Goal: Information Seeking & Learning: Check status

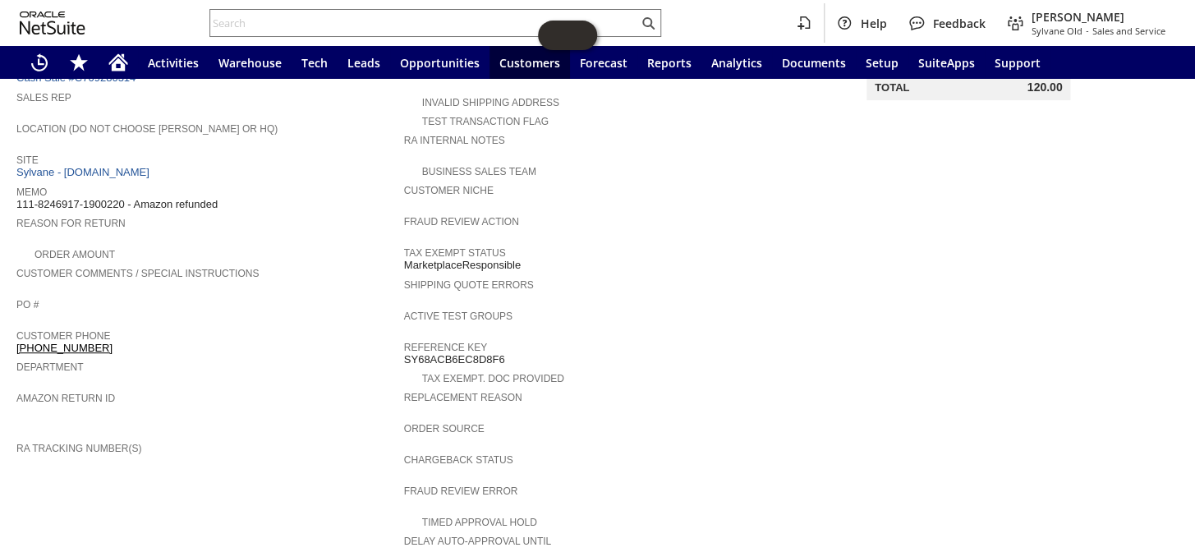
scroll to position [232, 0]
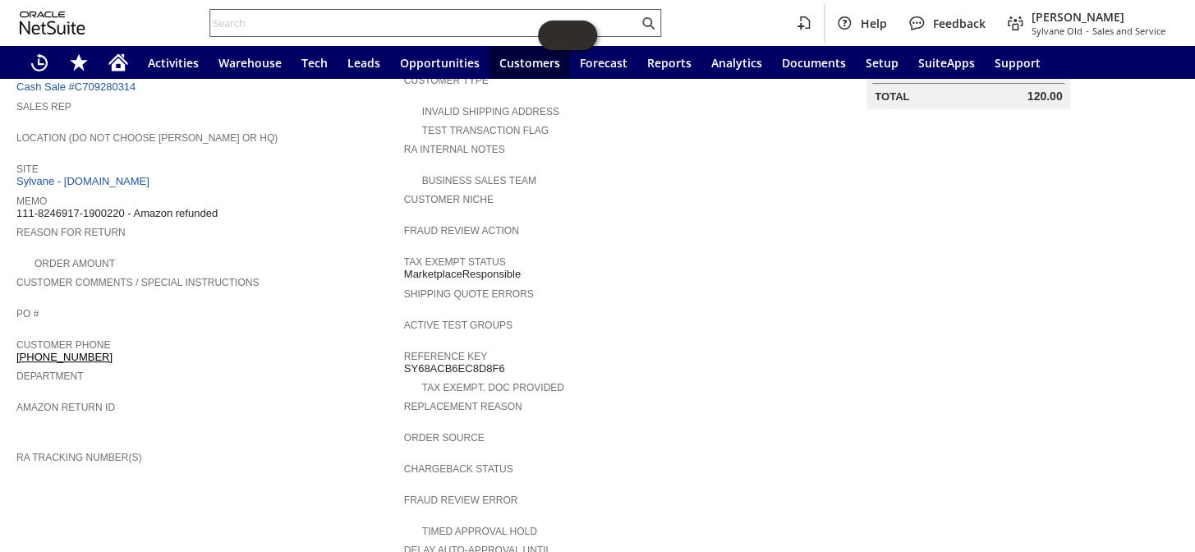
click at [298, 20] on input "text" at bounding box center [424, 23] width 428 height 20
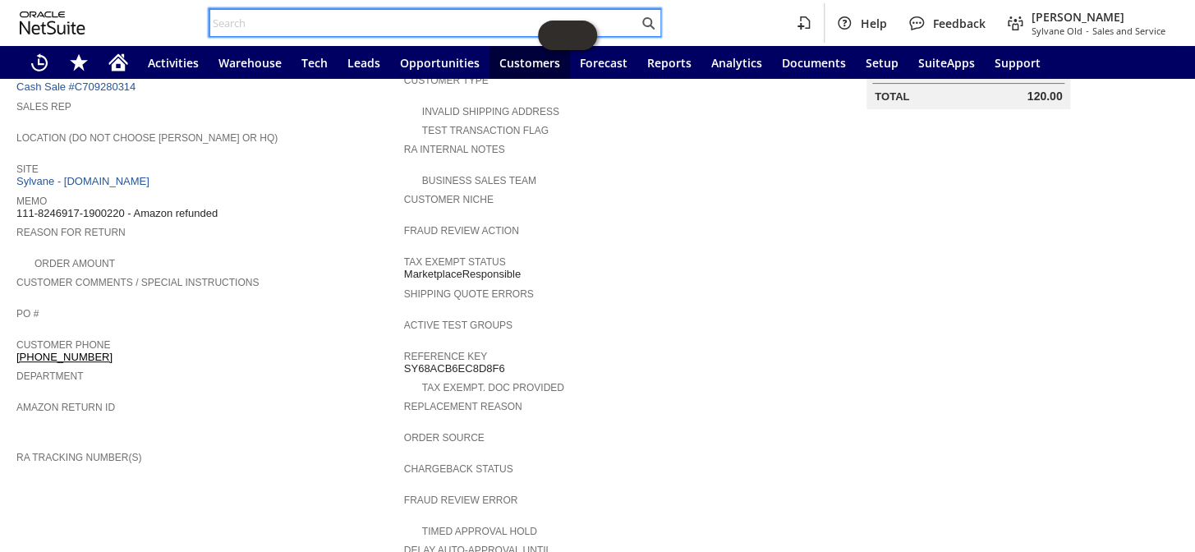
paste input "113-3308575-4339466"
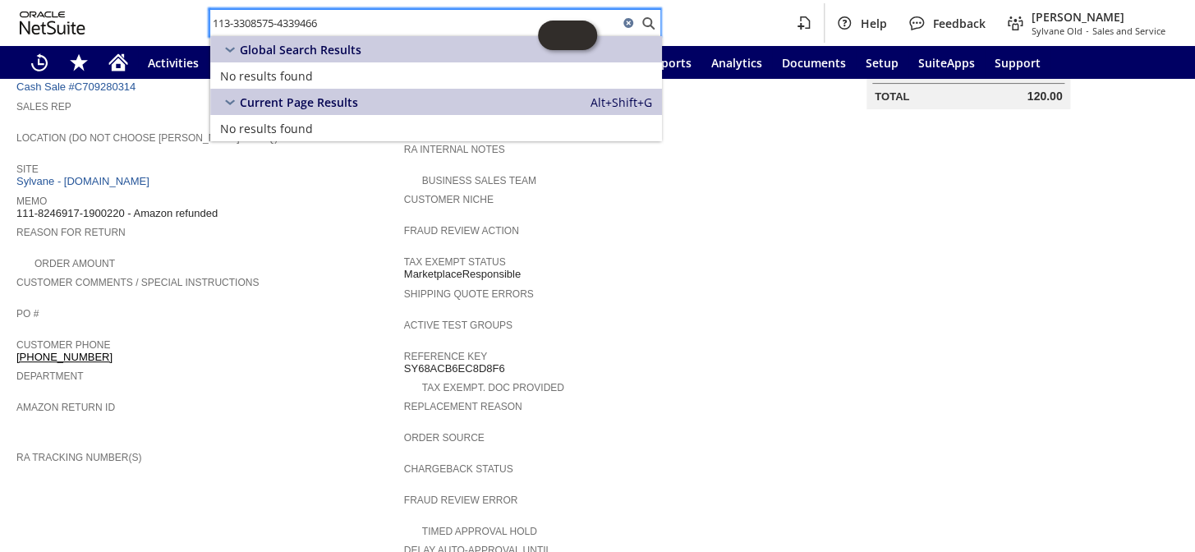
drag, startPoint x: 337, startPoint y: 24, endPoint x: 259, endPoint y: 28, distance: 77.3
click at [195, 28] on div "113-3308575-4339466 Help Feedback Coby Miller Sylvane Old - Sales and Service" at bounding box center [597, 23] width 1195 height 46
paste input "S1351491"
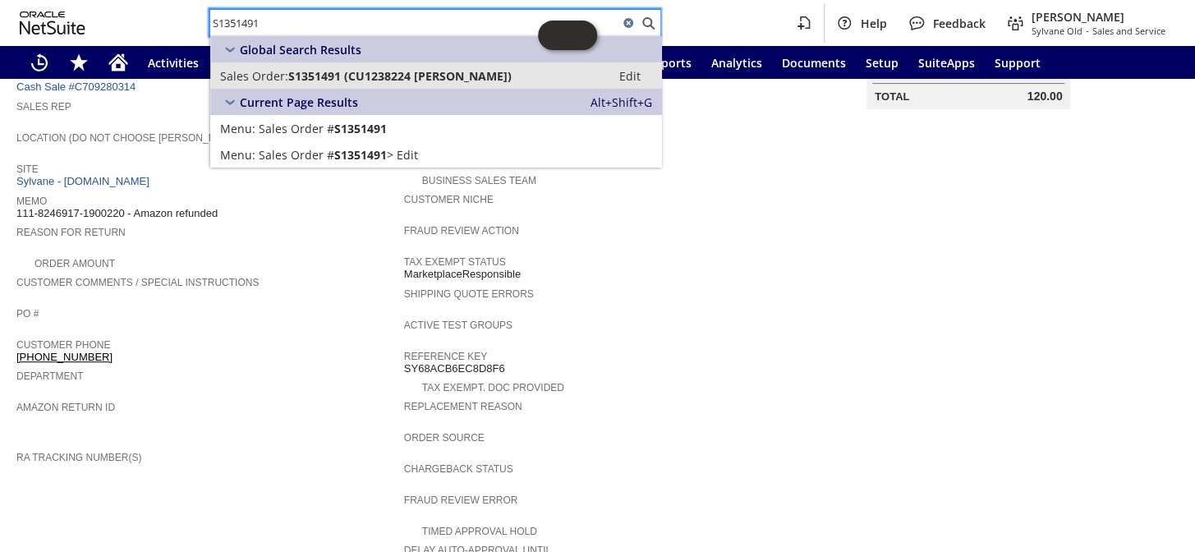
type input "S1351491"
click at [312, 80] on span "S1351491 (CU1238224 Wendy Thomas)" at bounding box center [399, 76] width 223 height 16
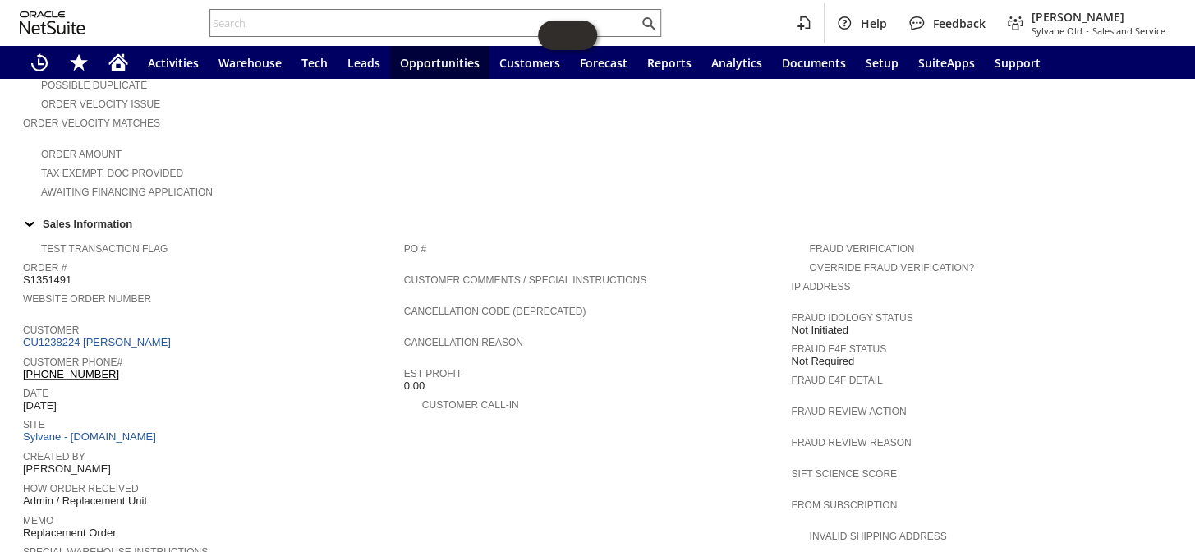
scroll to position [597, 0]
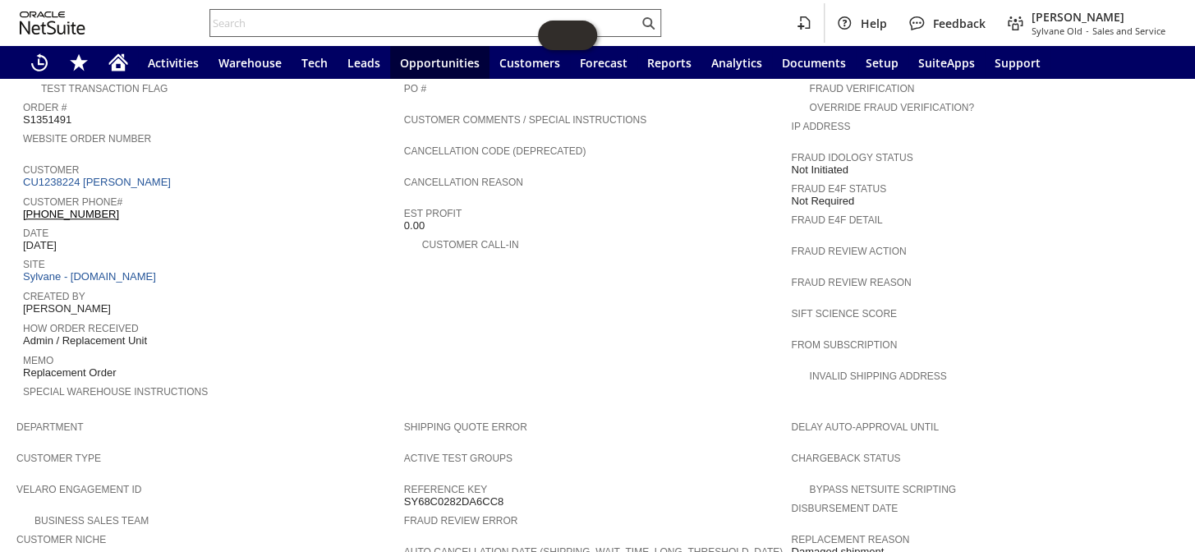
click at [369, 24] on input "text" at bounding box center [424, 23] width 428 height 20
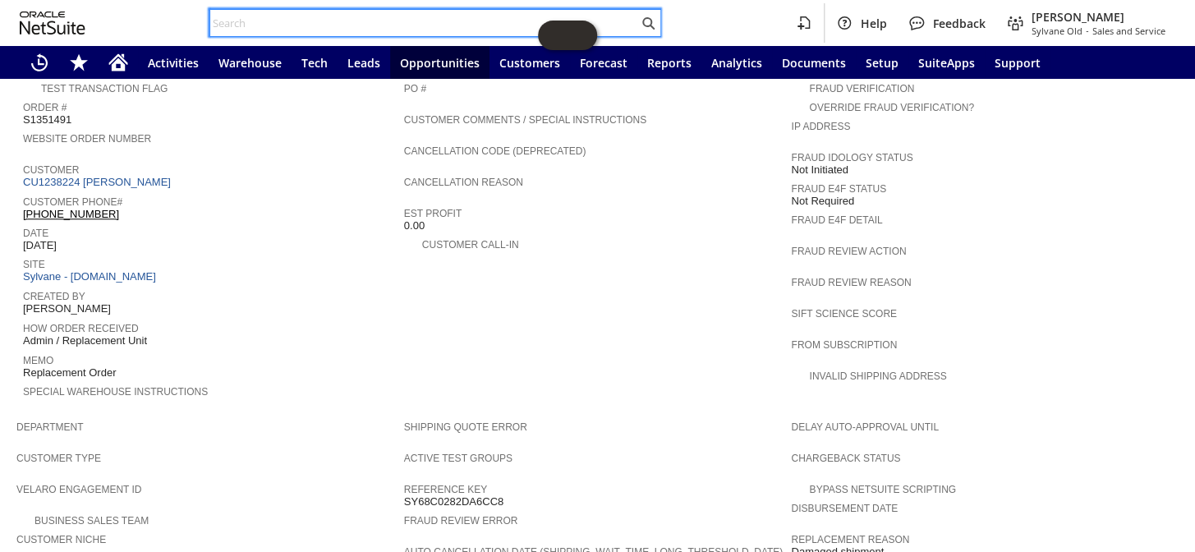
paste input "114-5273111-0686632"
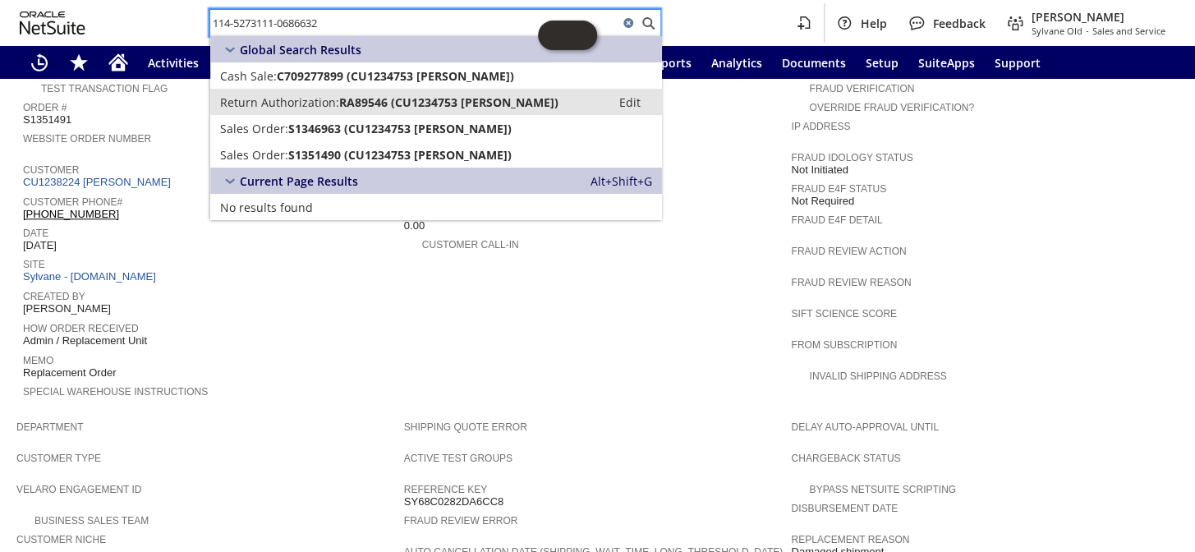
type input "114-5273111-0686632"
click at [421, 102] on span "RA89546 (CU1234753 Timothy Williams)" at bounding box center [448, 102] width 219 height 16
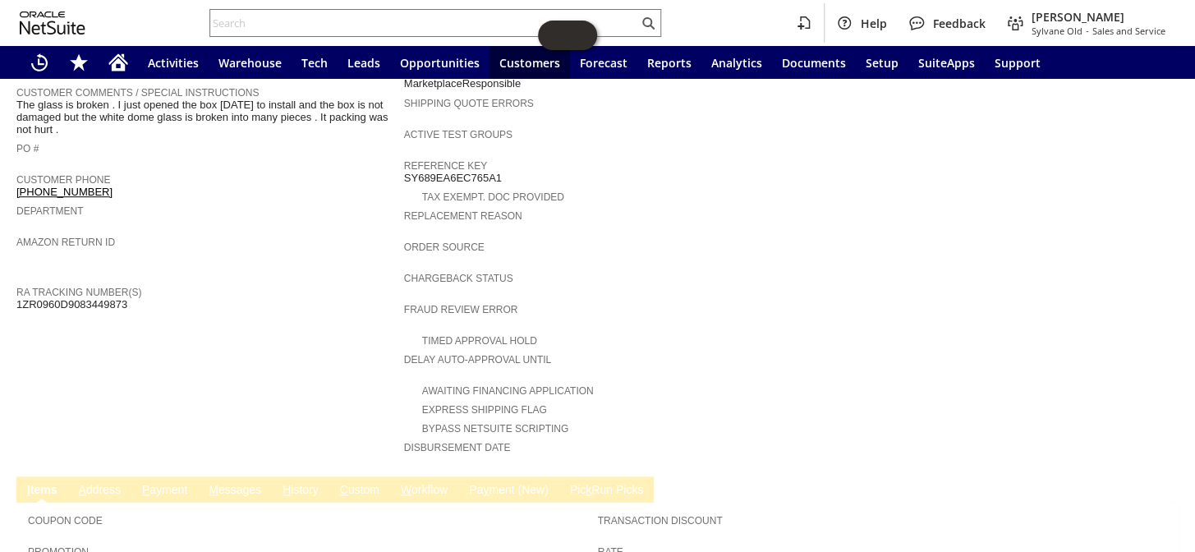
scroll to position [298, 0]
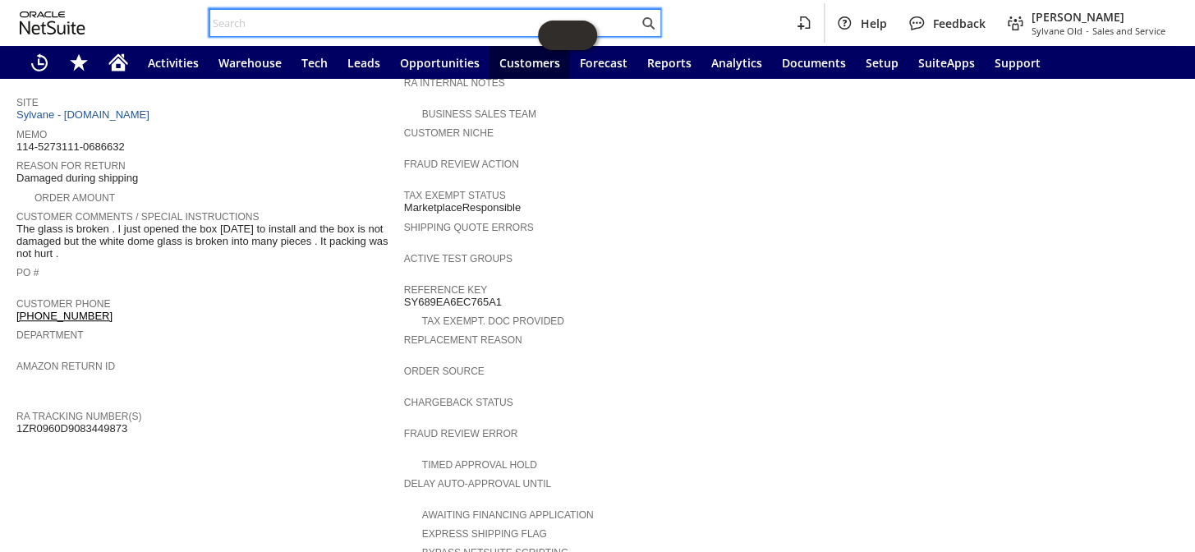
click at [268, 21] on input "text" at bounding box center [424, 23] width 428 height 20
paste input "RA89543"
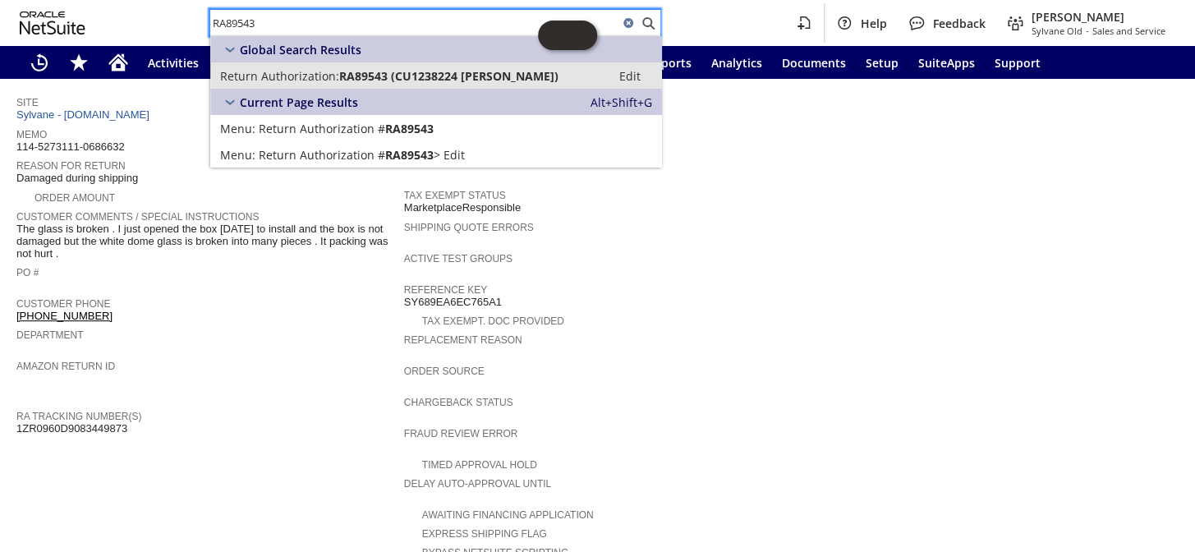
type input "RA89543"
click at [333, 75] on span "Return Authorization:" at bounding box center [279, 76] width 119 height 16
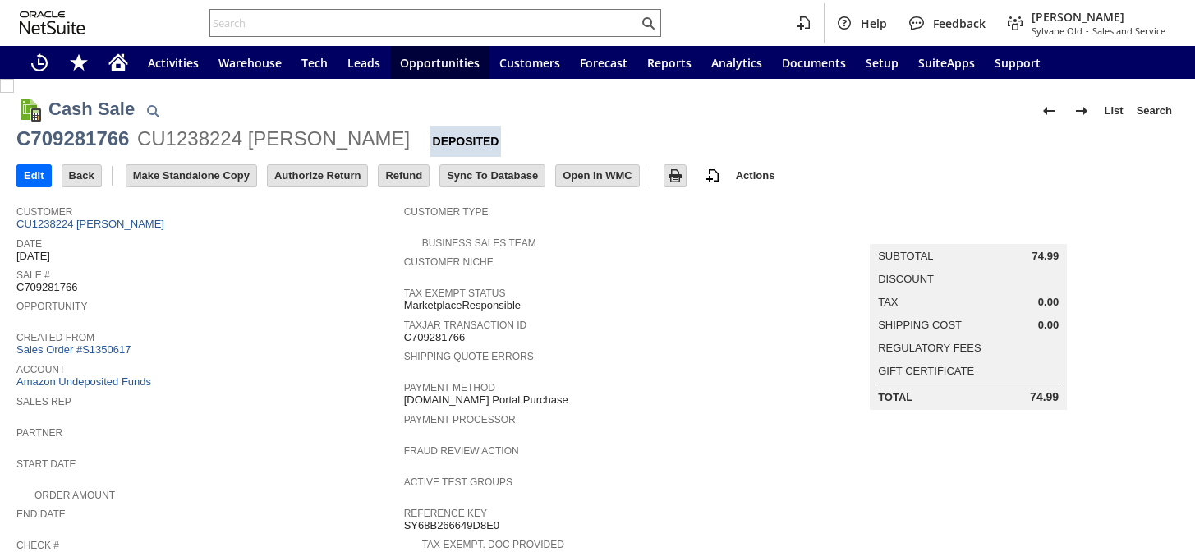
click at [106, 222] on link "CU1238224 [PERSON_NAME]" at bounding box center [92, 224] width 152 height 12
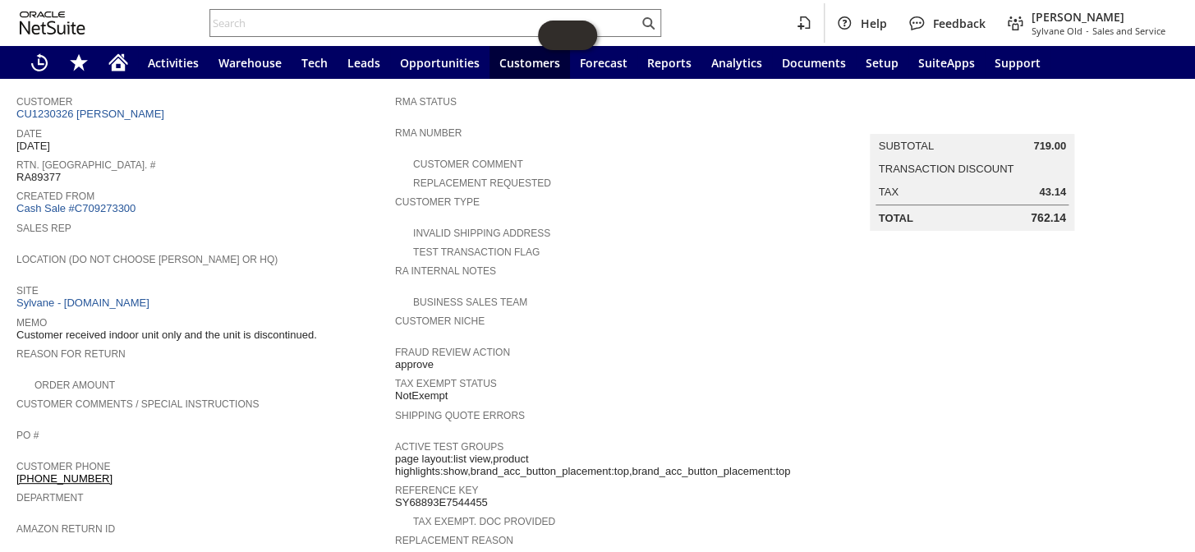
scroll to position [75, 0]
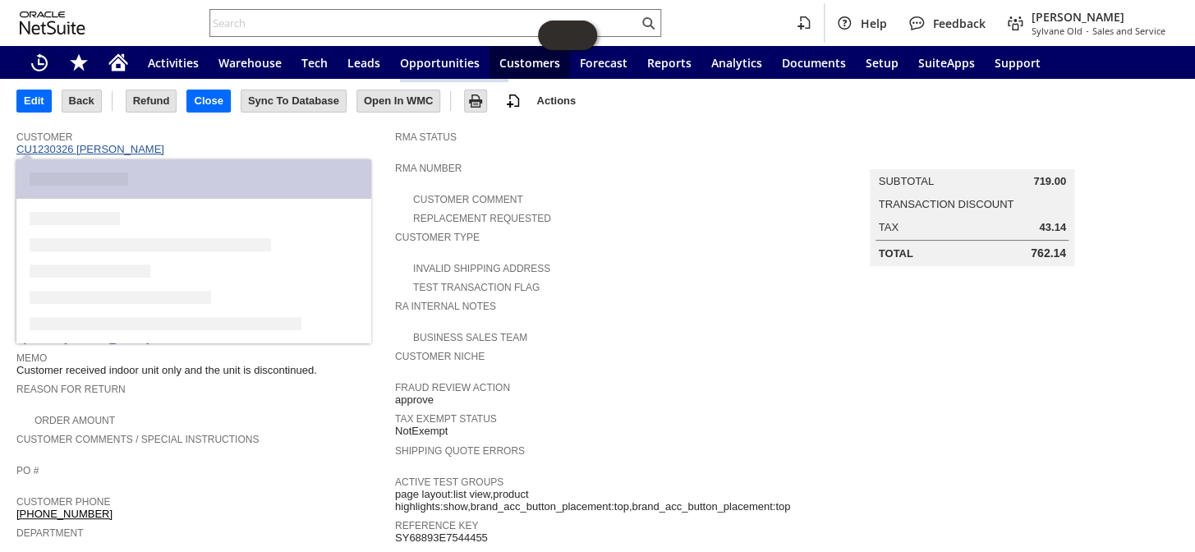
click at [85, 149] on link "CU1230326 [PERSON_NAME]" at bounding box center [92, 149] width 152 height 12
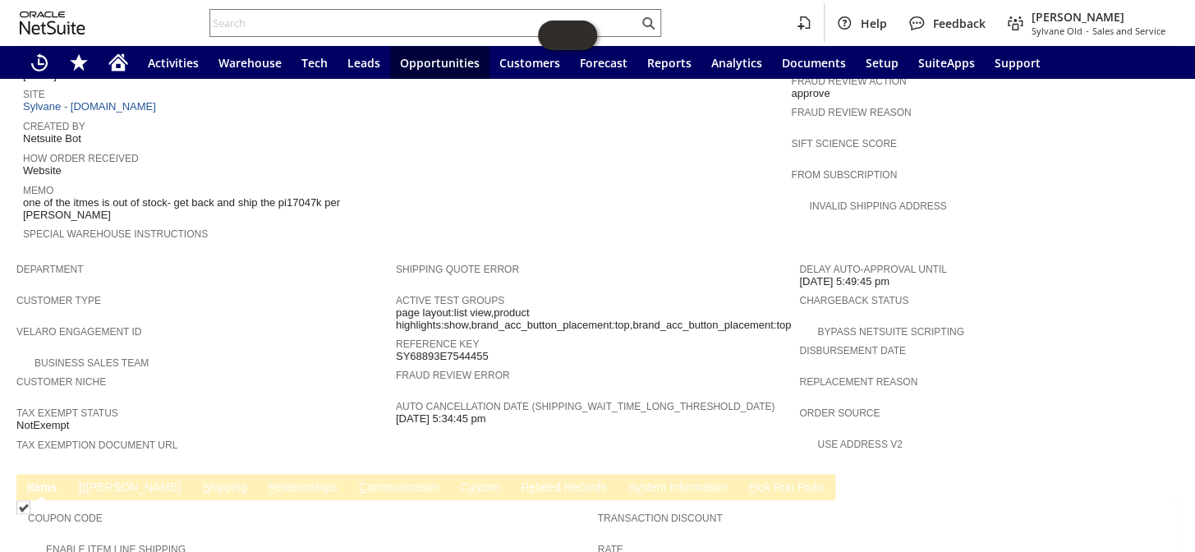
scroll to position [821, 0]
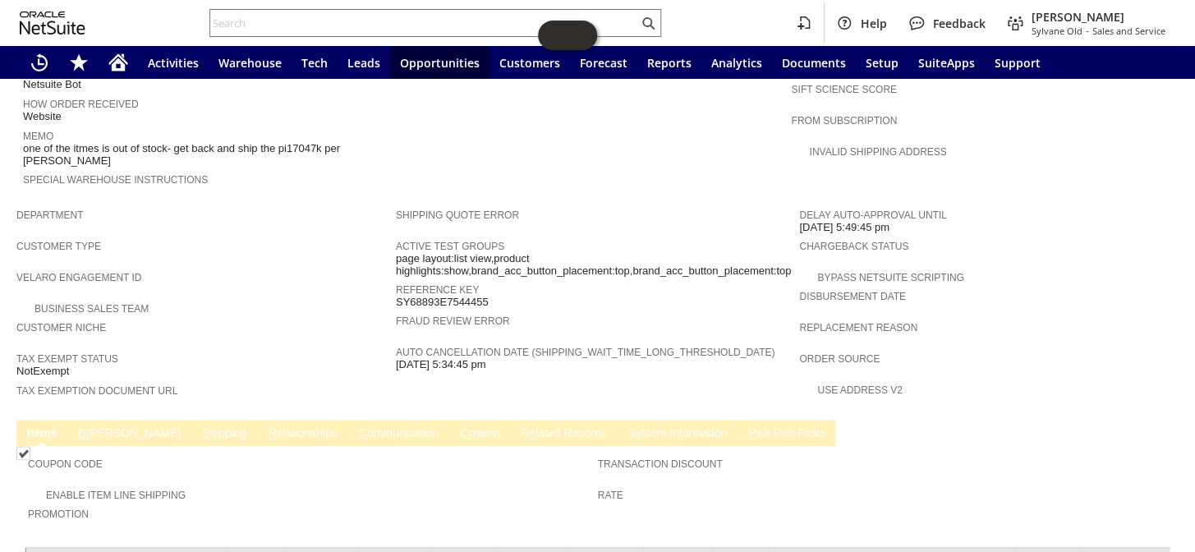
click at [516, 426] on link "R e lated Records" at bounding box center [563, 434] width 94 height 16
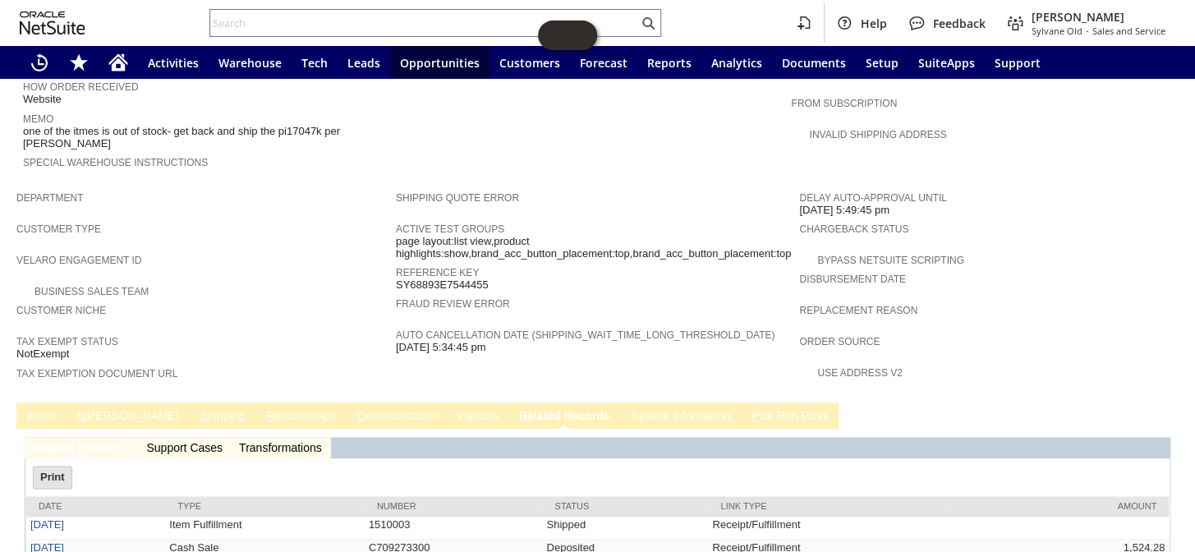
scroll to position [846, 0]
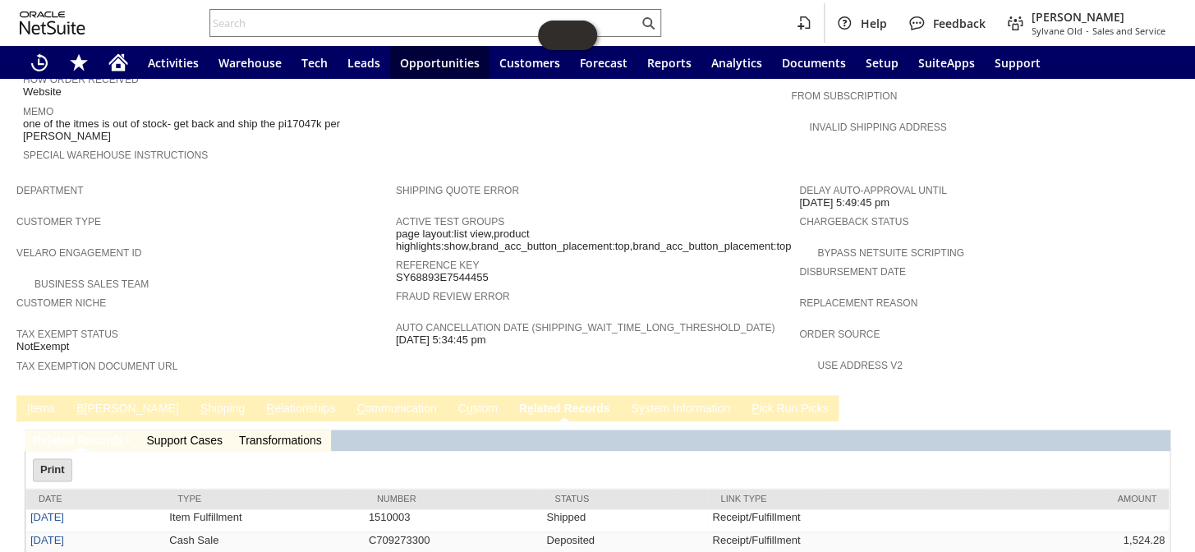
click at [352, 402] on link "C ommunication" at bounding box center [396, 410] width 88 height 16
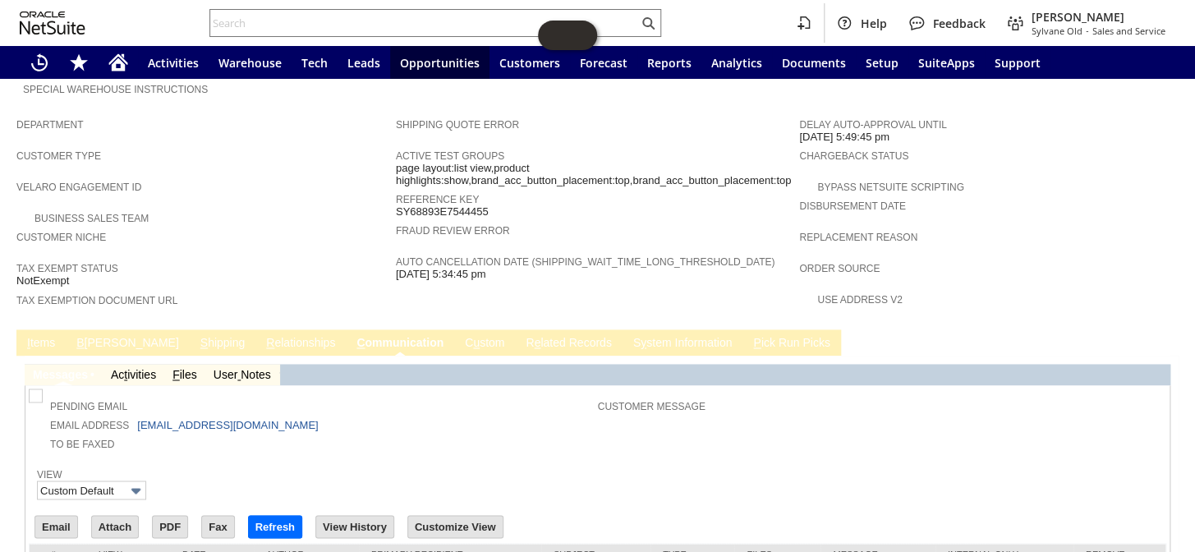
scroll to position [942, 0]
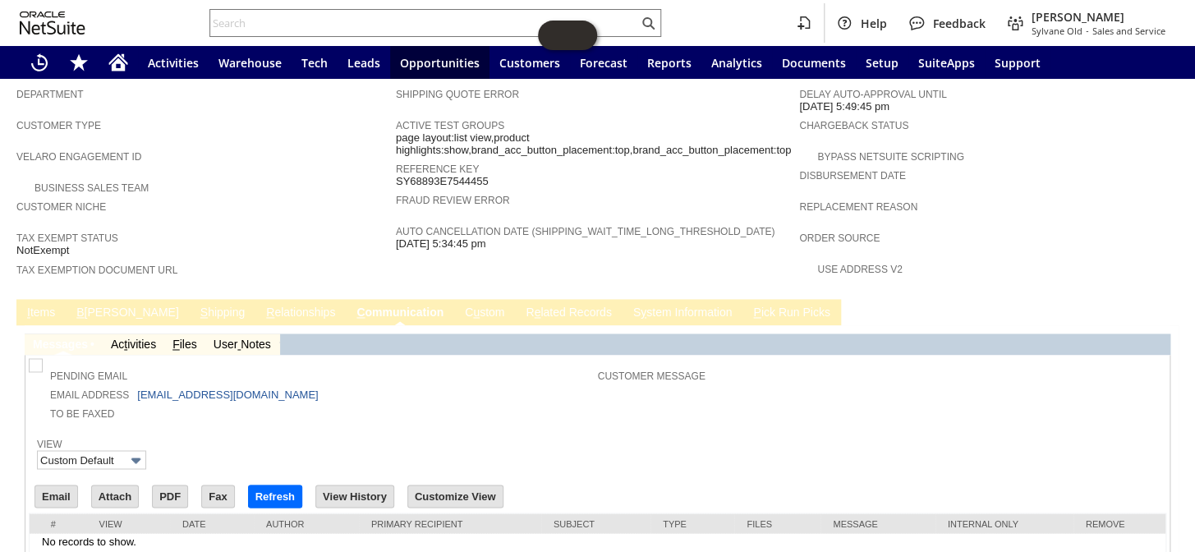
click at [262, 305] on link "R elationships" at bounding box center [300, 313] width 77 height 16
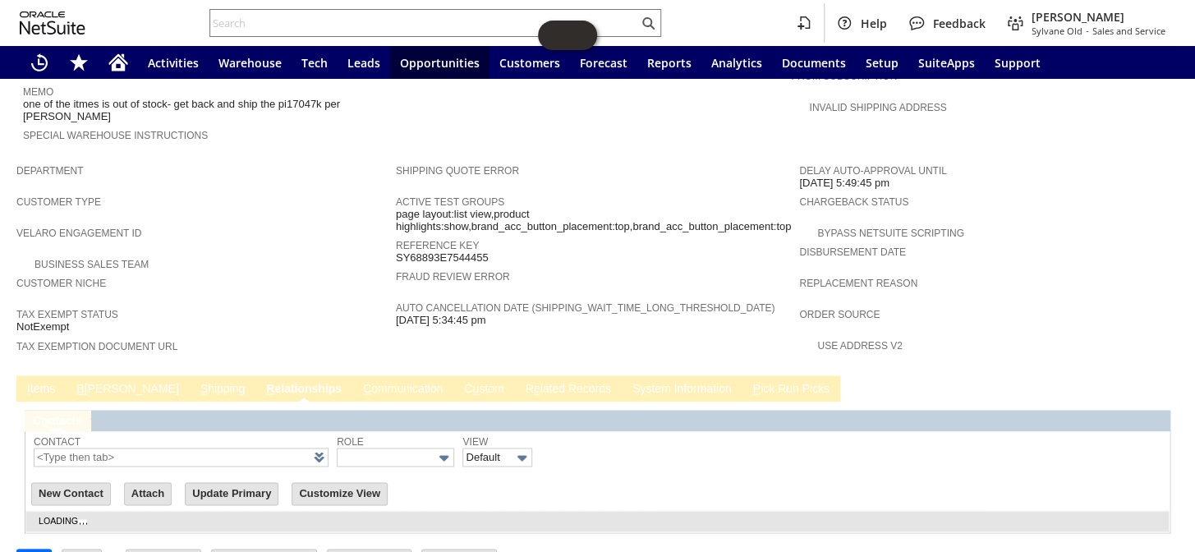
scroll to position [0, 0]
click at [460, 382] on link "C u stom" at bounding box center [484, 390] width 48 height 16
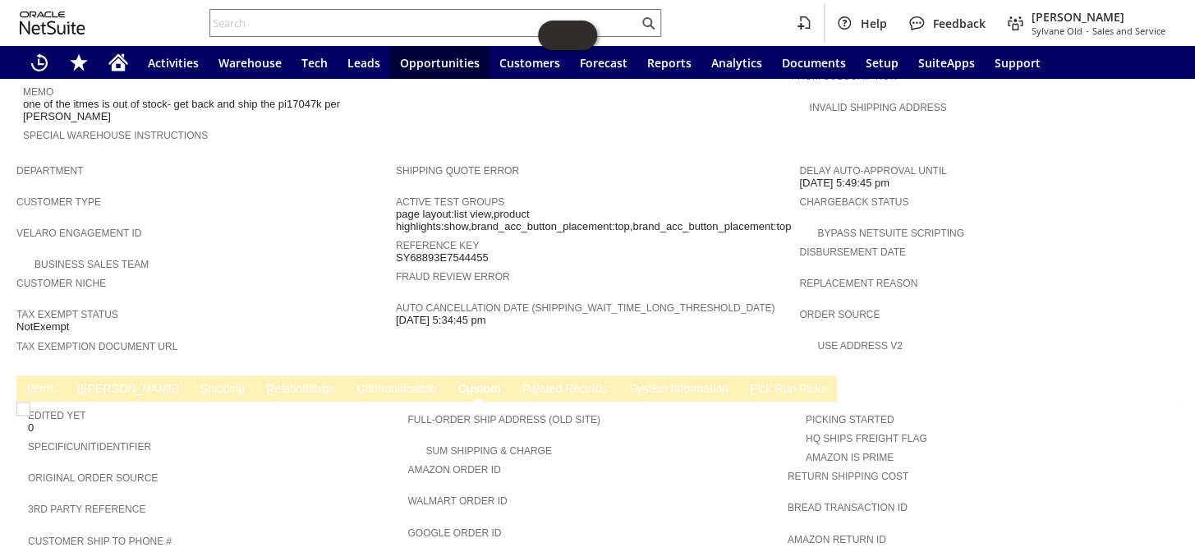
click at [518, 382] on link "R e lated Records" at bounding box center [565, 390] width 94 height 16
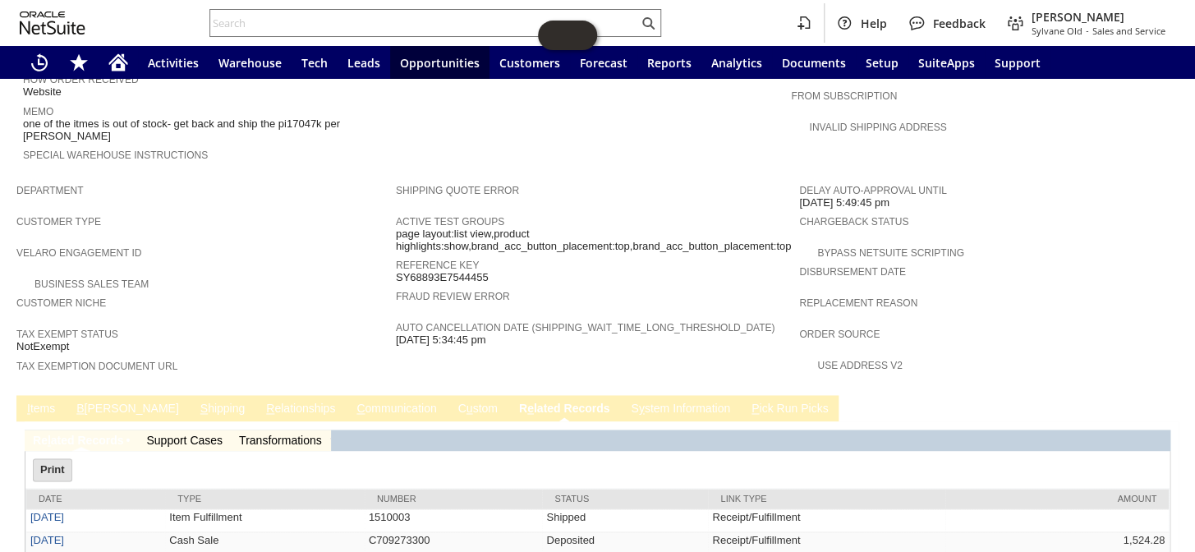
click at [40, 402] on link "I tems" at bounding box center [41, 410] width 36 height 16
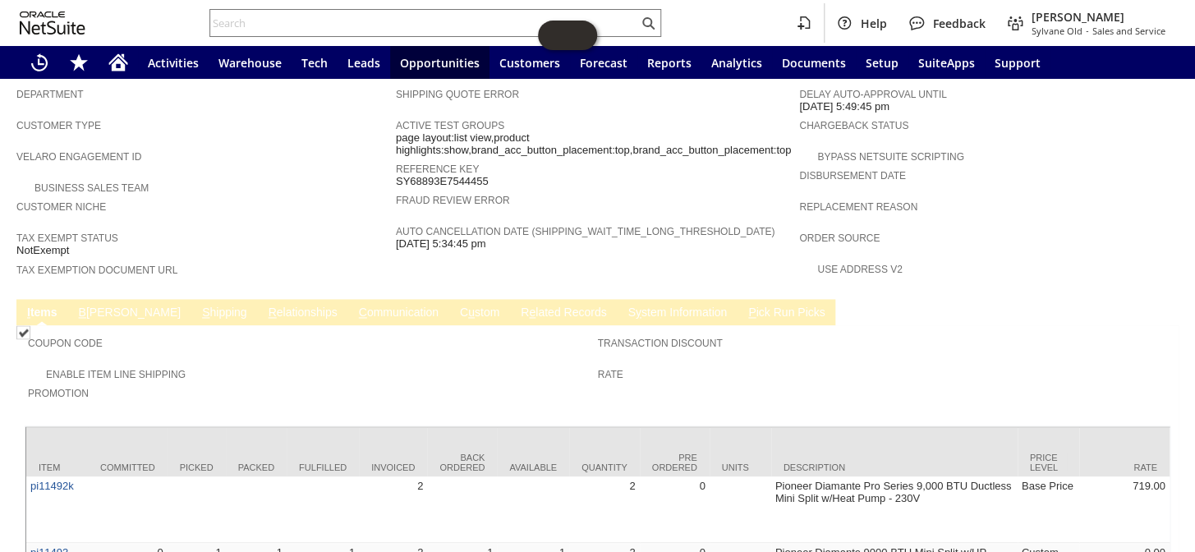
scroll to position [1064, 0]
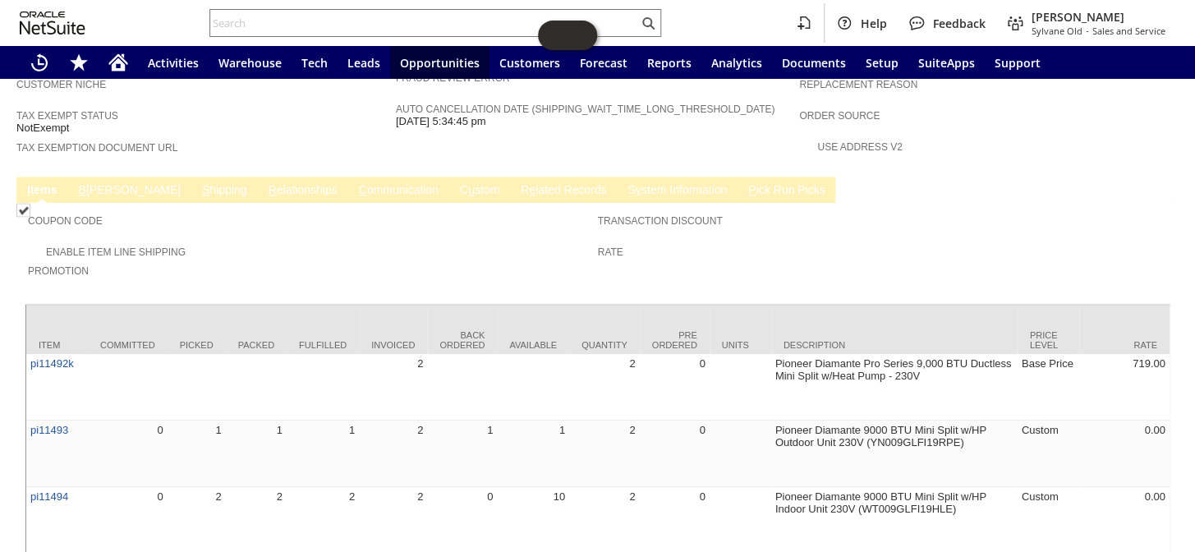
click at [623, 183] on link "S y stem Information" at bounding box center [677, 191] width 108 height 16
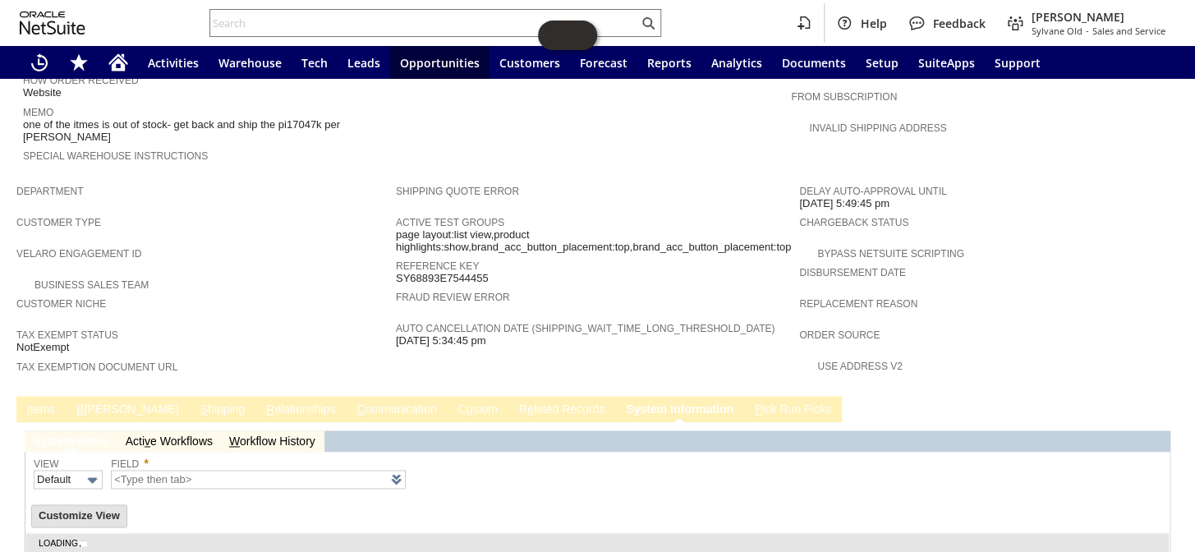
type input "1 to 25 of 100"
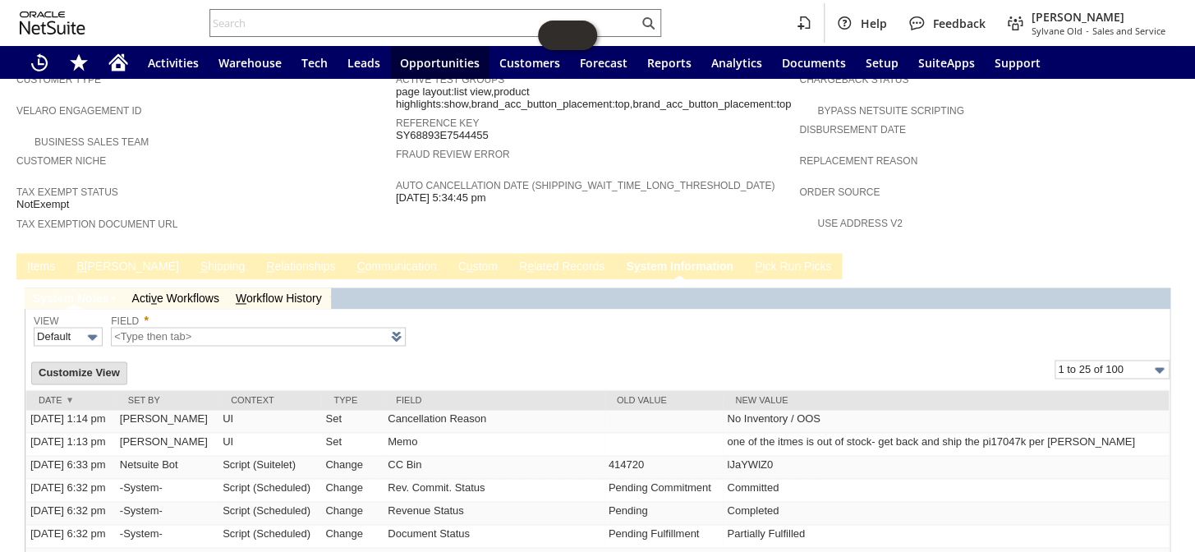
scroll to position [915, 0]
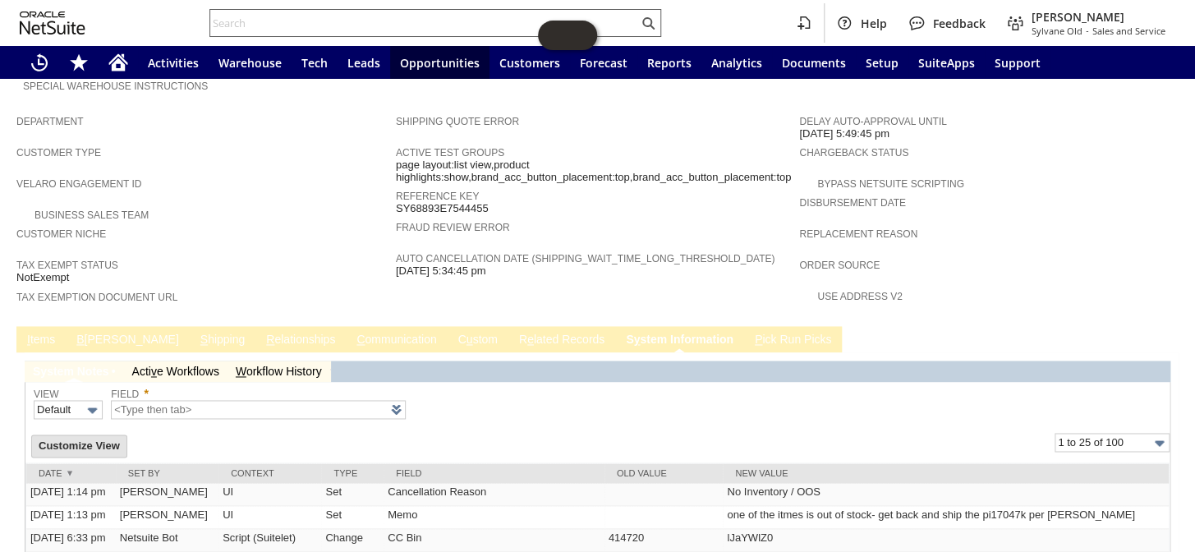
click at [338, 25] on input "text" at bounding box center [424, 23] width 428 height 20
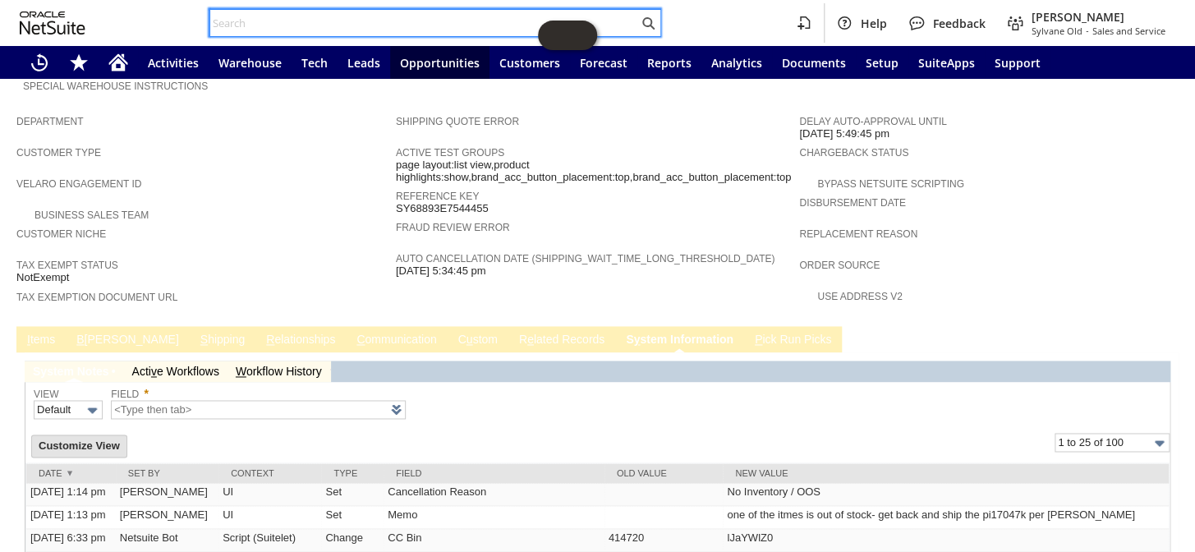
paste input "RA89377"
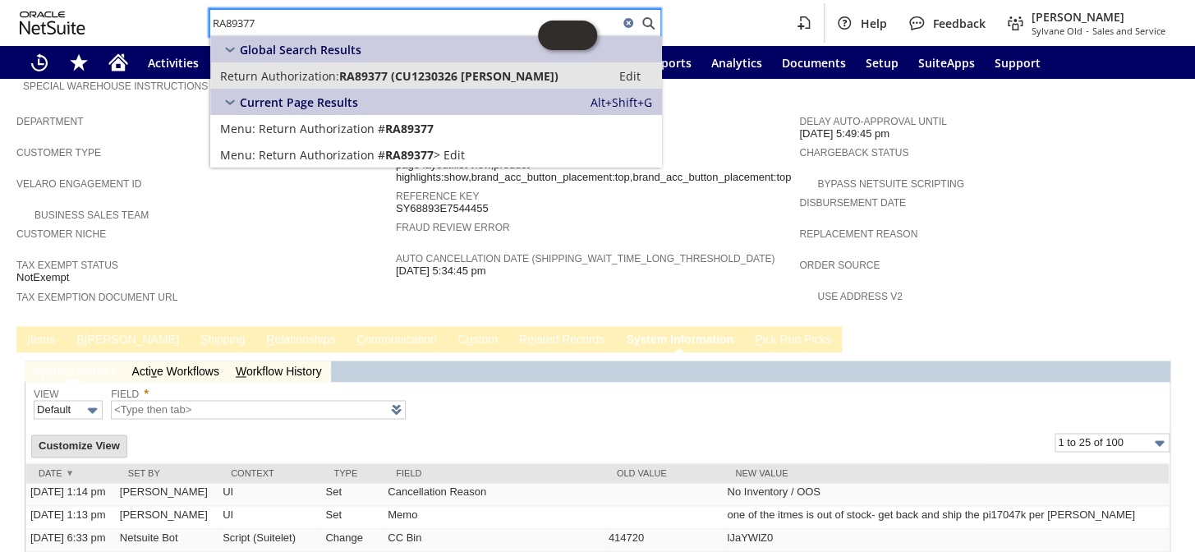
type input "RA89377"
click at [376, 77] on span "RA89377 (CU1230326 Flora Kelleher)" at bounding box center [448, 76] width 219 height 16
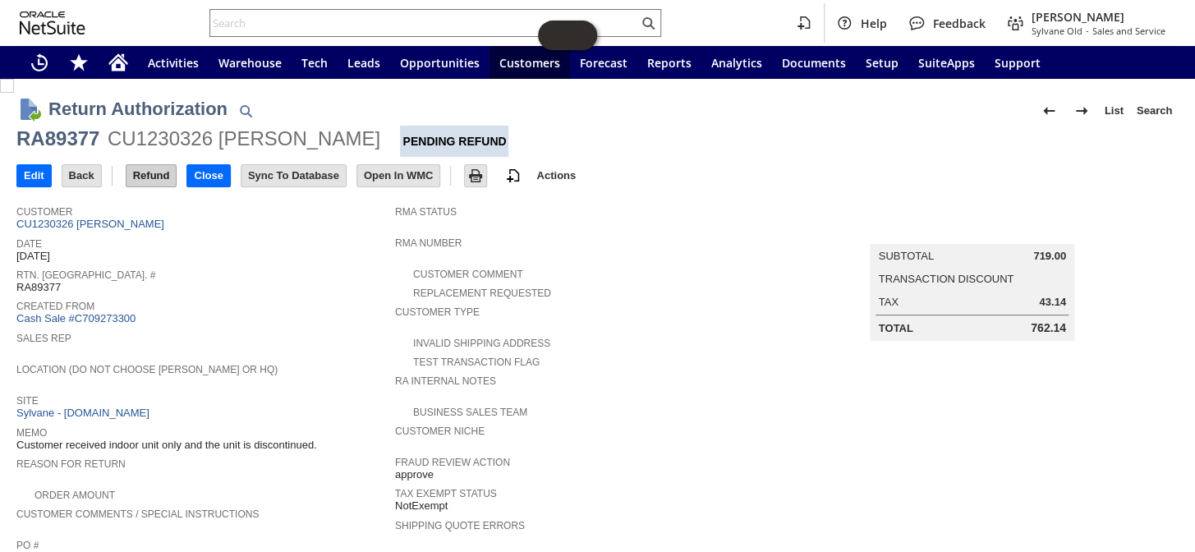
click at [163, 180] on input "Refund" at bounding box center [151, 175] width 50 height 21
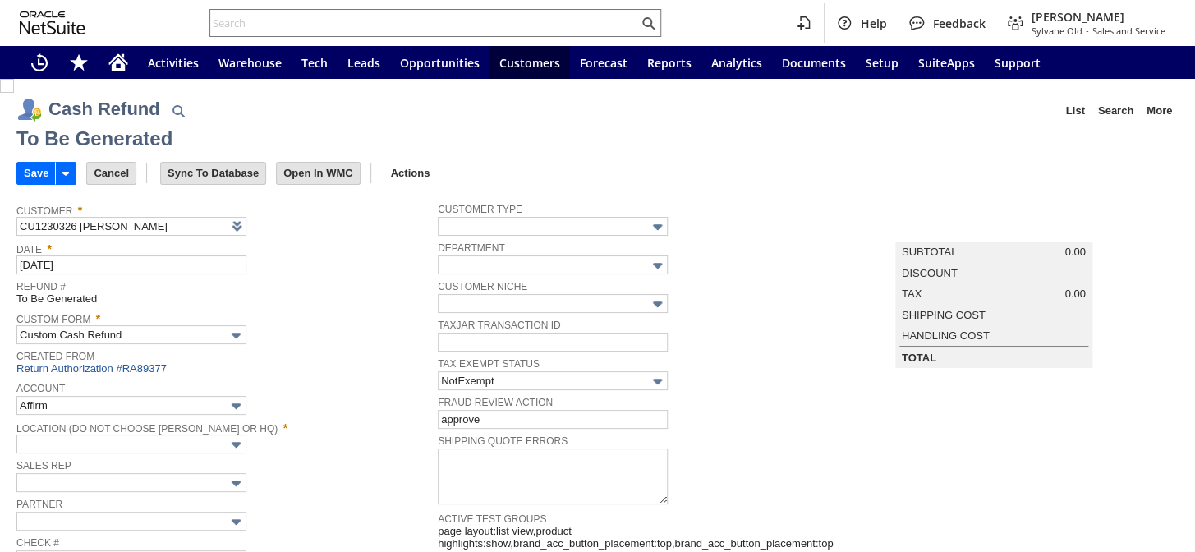
type input "Regions - Merchant 0414"
type input "Headquarters : Head...s : Pending Testing"
type input "Add"
type input "Copy Previous"
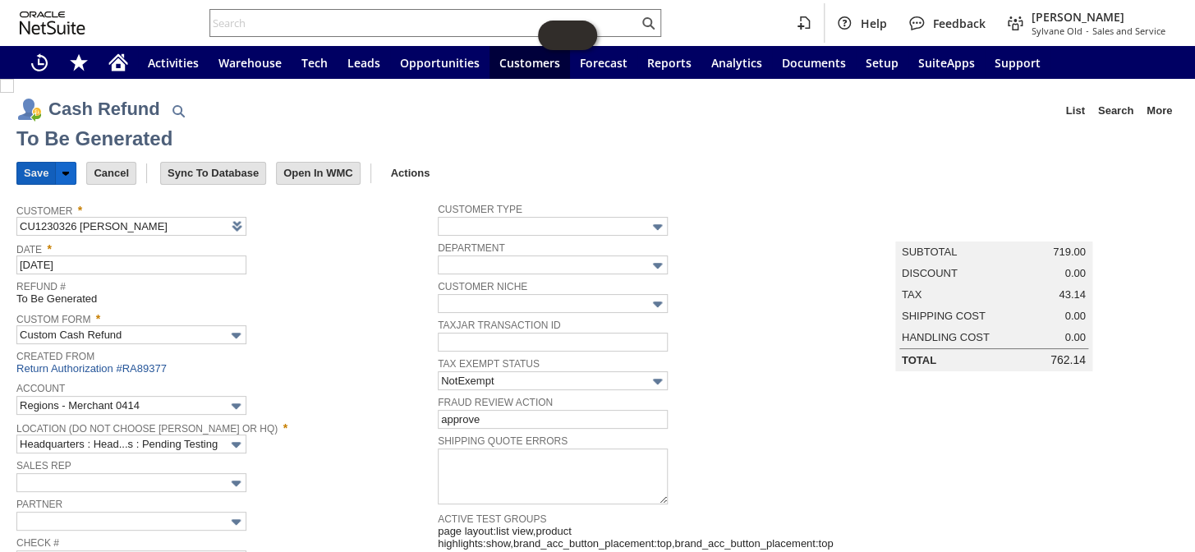
click at [29, 171] on input "Save" at bounding box center [36, 173] width 38 height 21
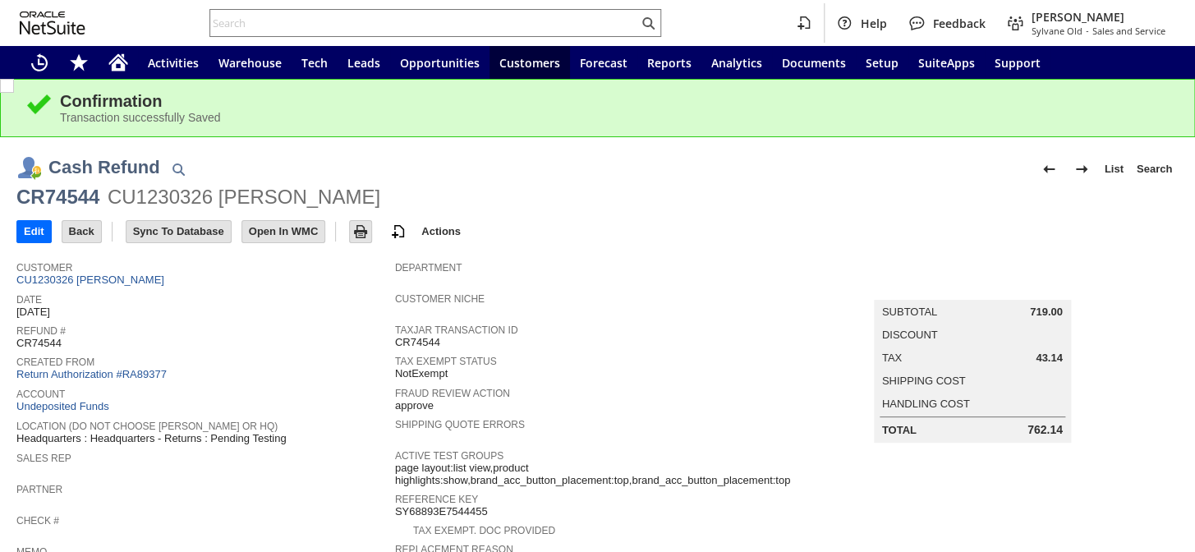
scroll to position [298, 0]
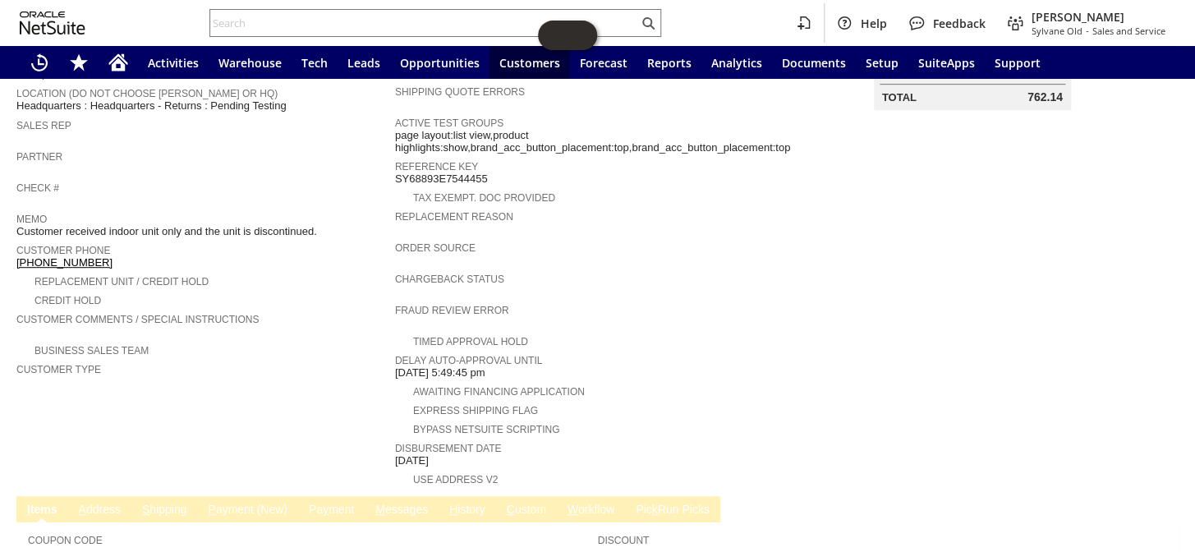
drag, startPoint x: 324, startPoint y: 353, endPoint x: 342, endPoint y: 262, distance: 92.8
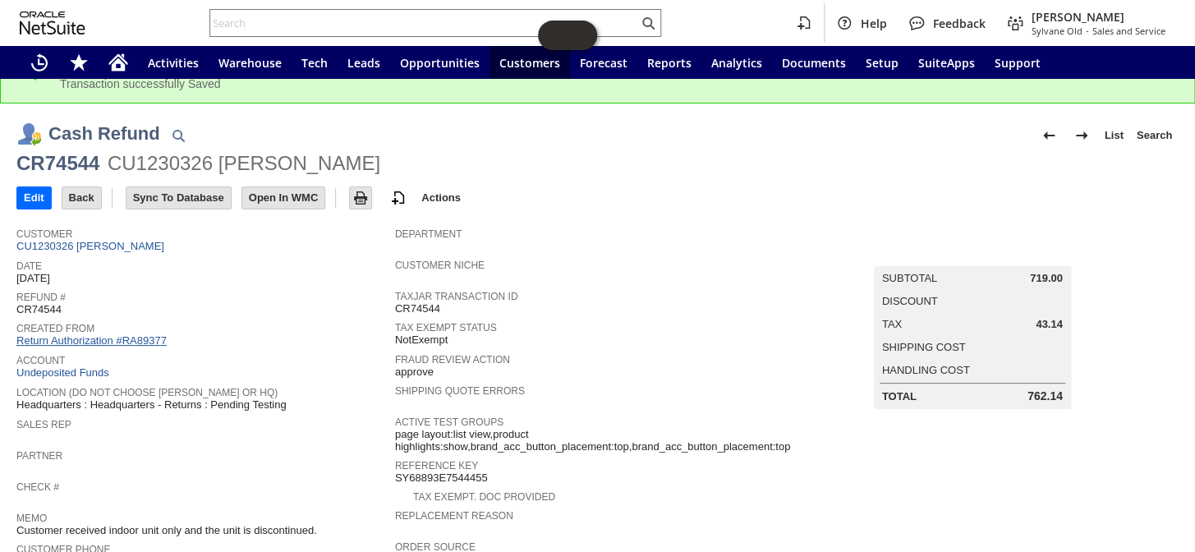
click at [120, 334] on link "Return Authorization #RA89377" at bounding box center [91, 340] width 150 height 12
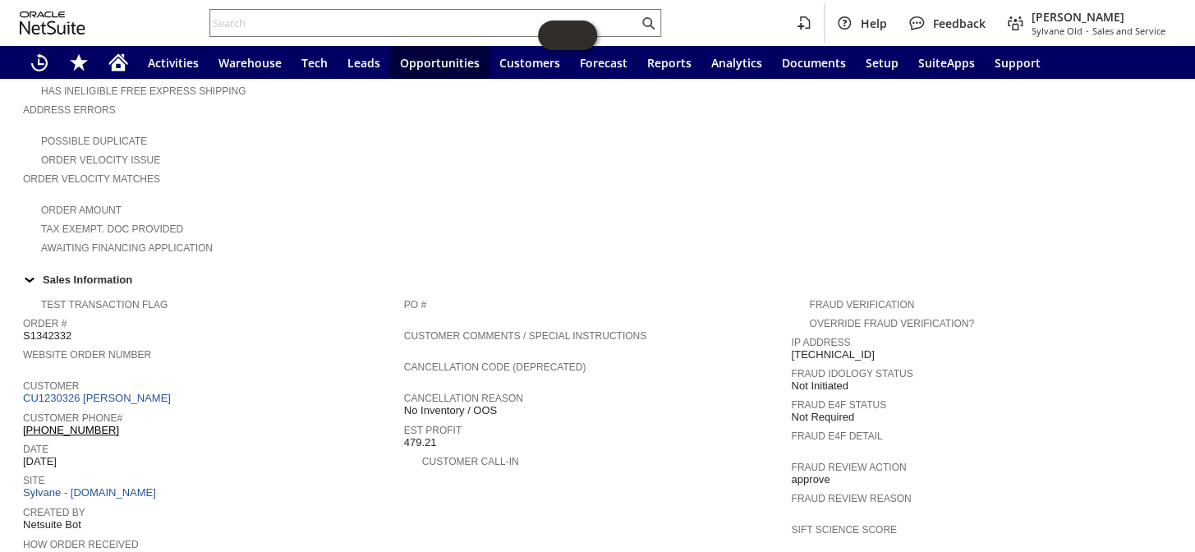
scroll to position [542, 0]
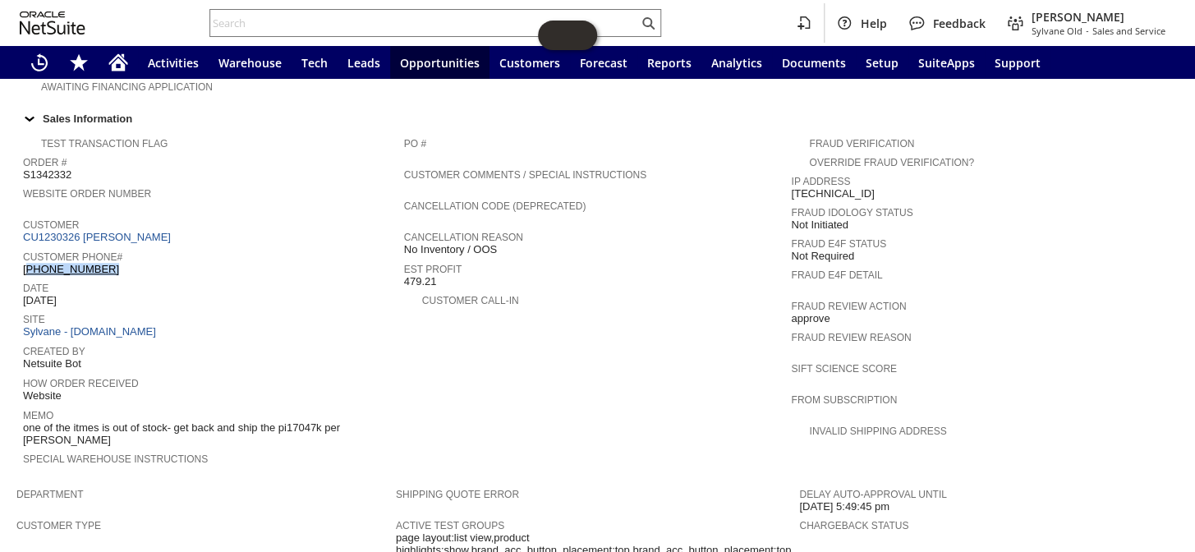
drag, startPoint x: 114, startPoint y: 241, endPoint x: 25, endPoint y: 238, distance: 89.5
click at [25, 246] on div "Customer Phone# (202) 468-4677" at bounding box center [209, 261] width 373 height 30
copy link "202) 468-4677"
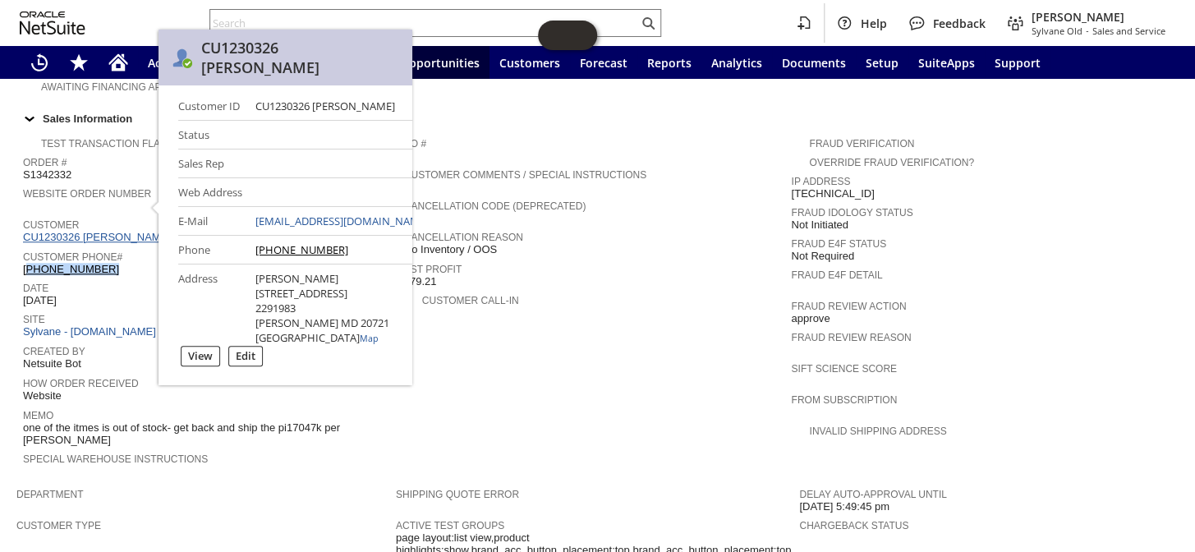
click at [116, 231] on link "CU1230326 Flora Kelleher" at bounding box center [99, 237] width 152 height 12
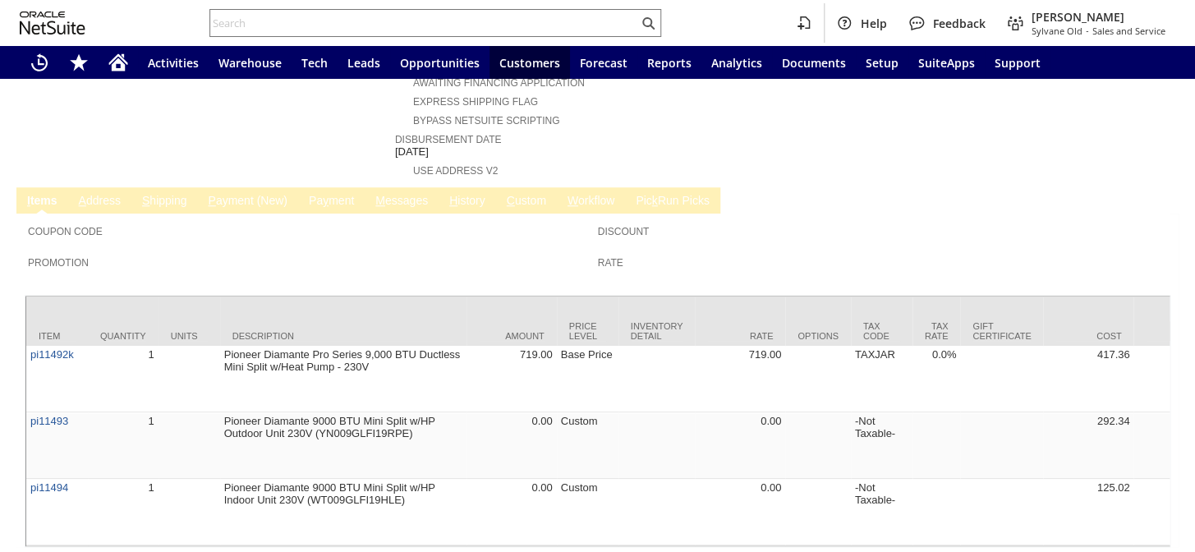
scroll to position [597, 0]
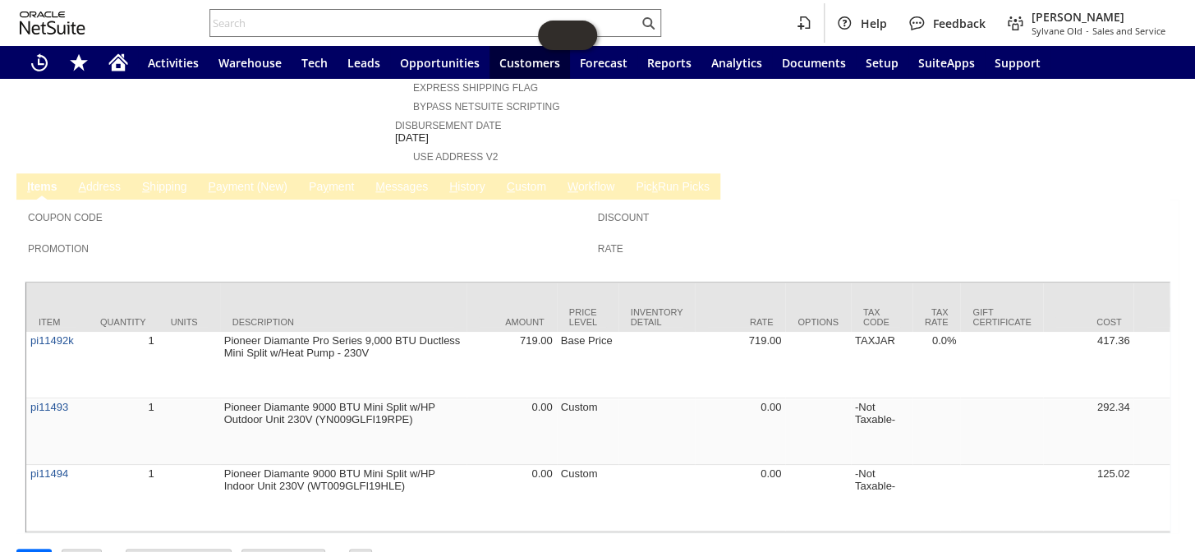
click at [330, 180] on link "Pa y ment" at bounding box center [331, 188] width 53 height 16
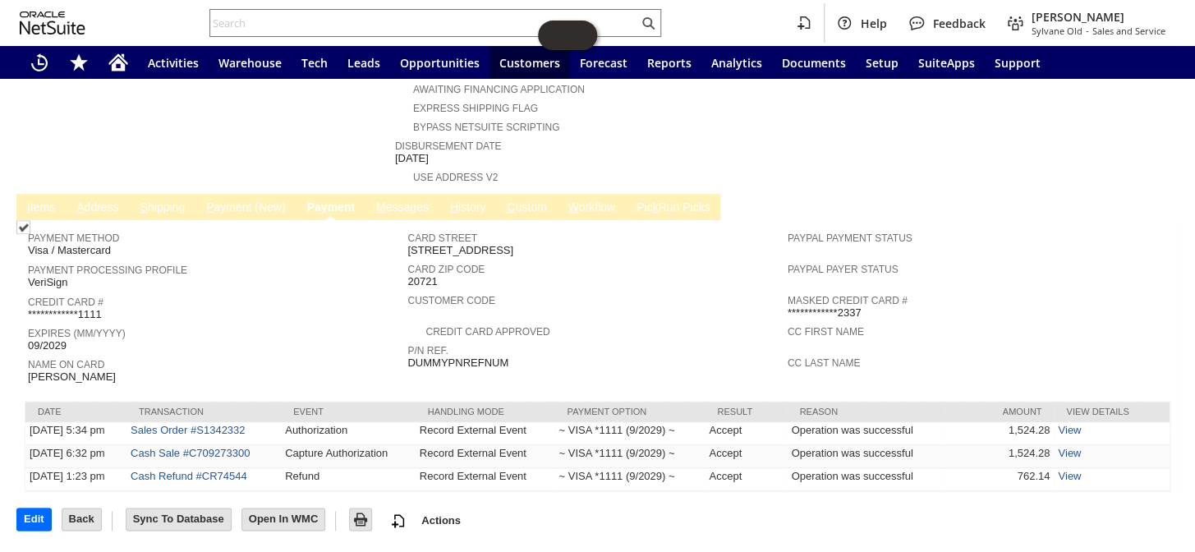
scroll to position [539, 0]
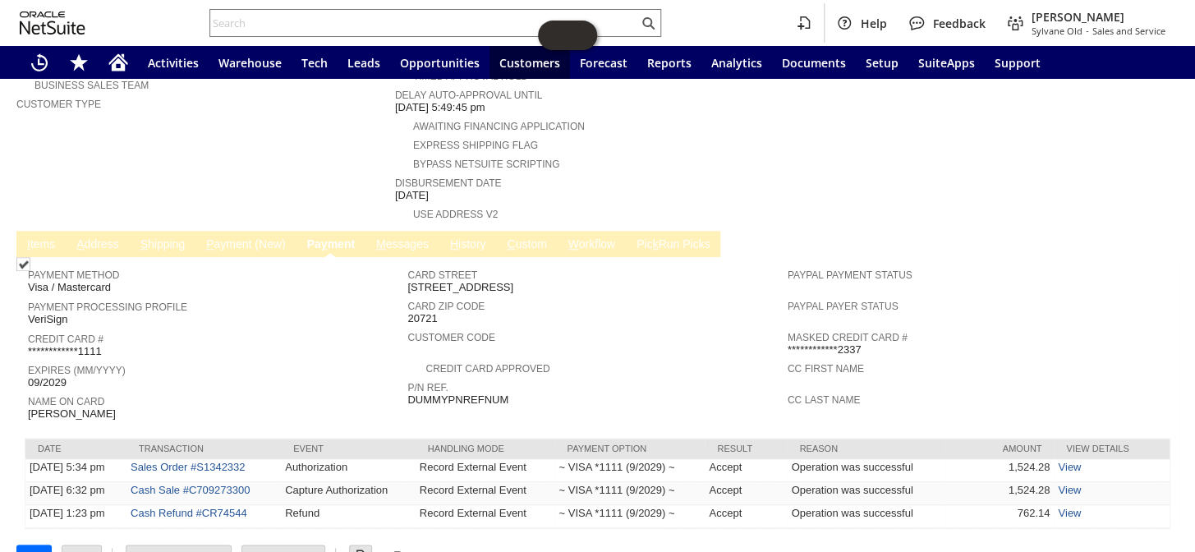
click at [400, 237] on link "M essages" at bounding box center [402, 245] width 61 height 16
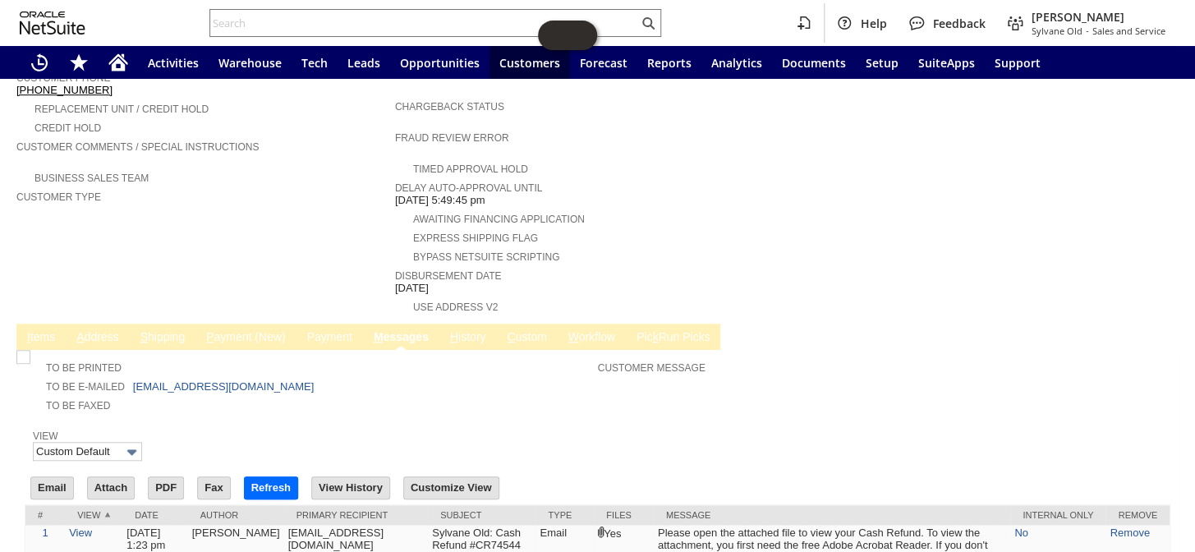
scroll to position [447, 0]
click at [285, 30] on input "text" at bounding box center [424, 23] width 428 height 20
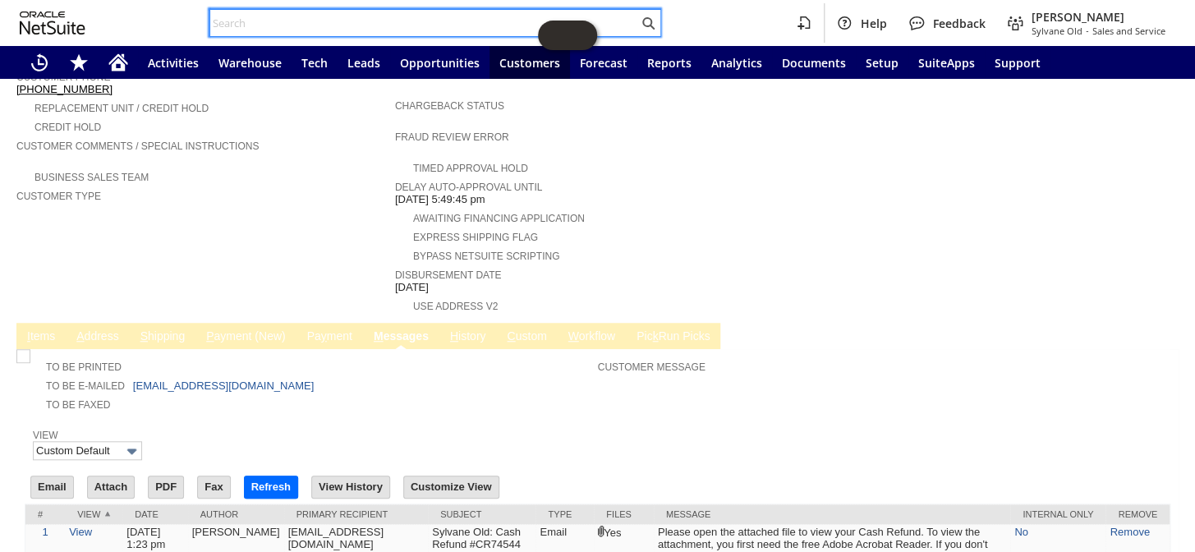
paste input "114-8135338-3759426"
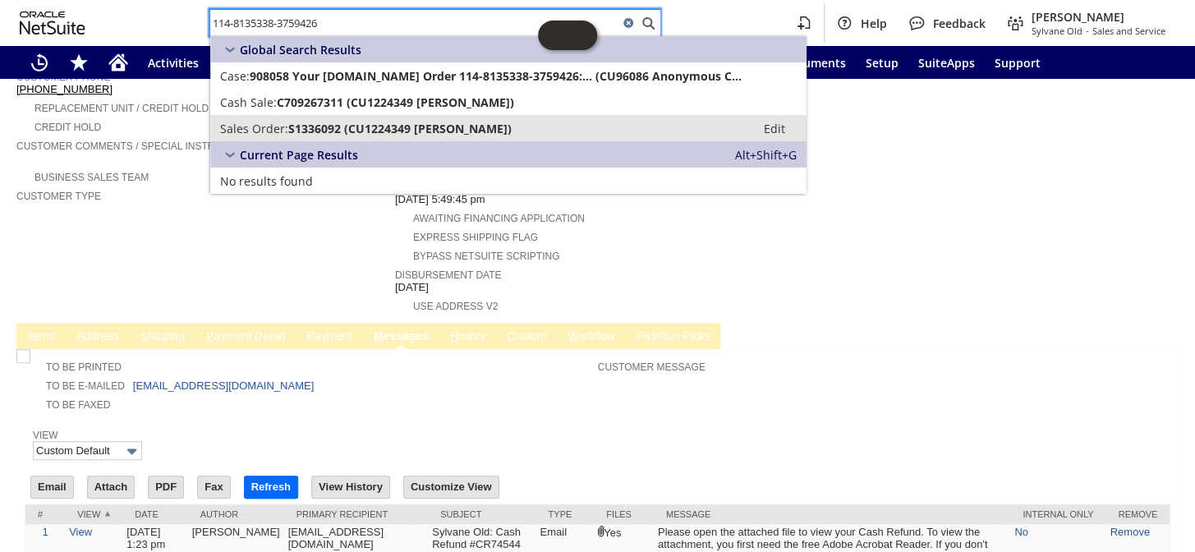
type input "114-8135338-3759426"
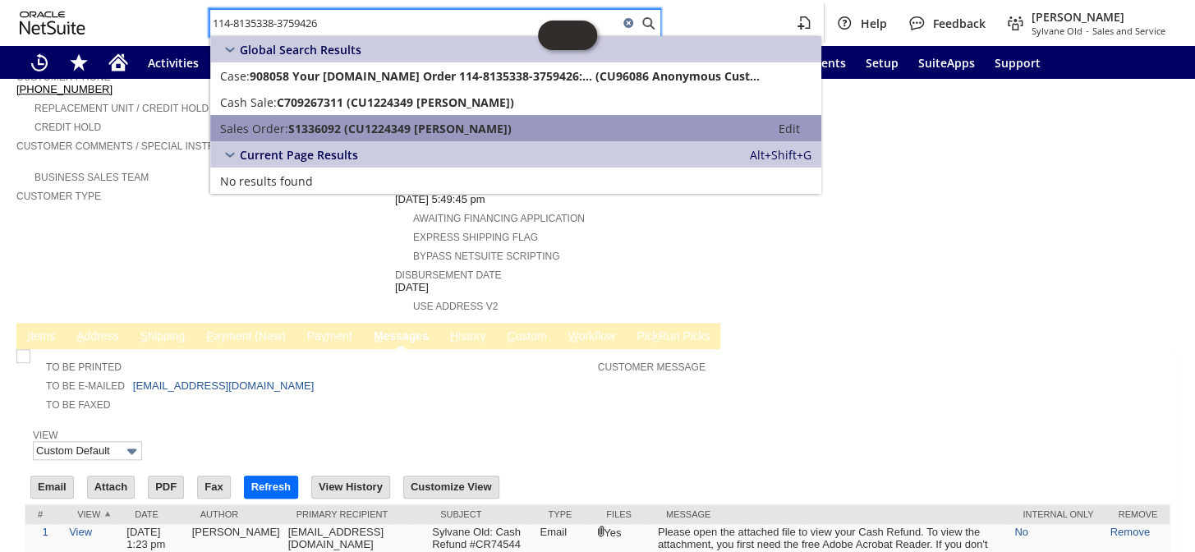
click at [332, 126] on span "S1336092 (CU1224349 James Fecko)" at bounding box center [399, 129] width 223 height 16
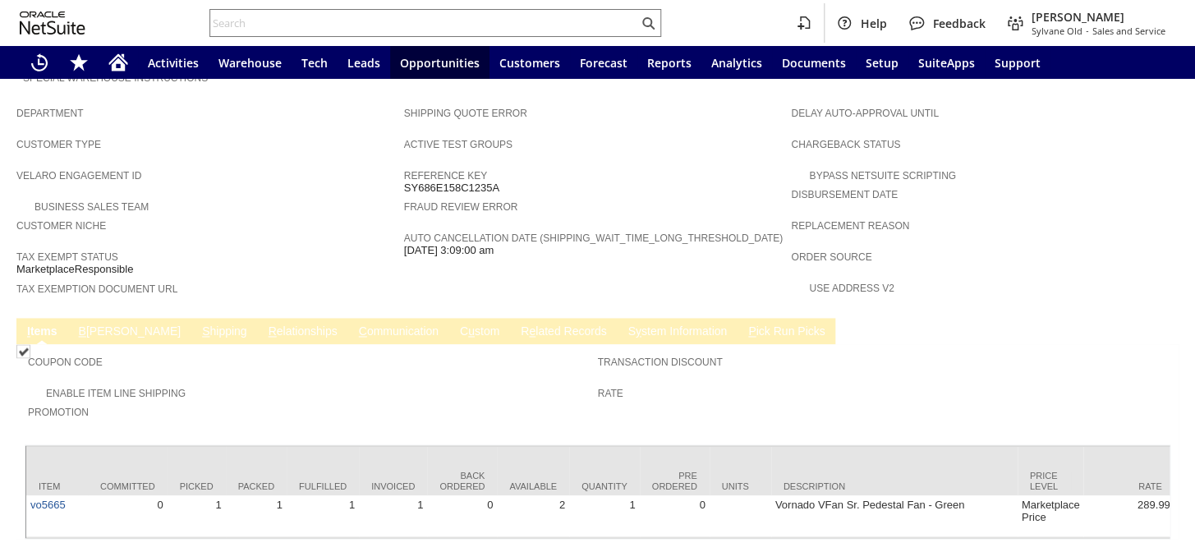
scroll to position [911, 0]
click at [89, 324] on link "B [PERSON_NAME]" at bounding box center [130, 332] width 110 height 16
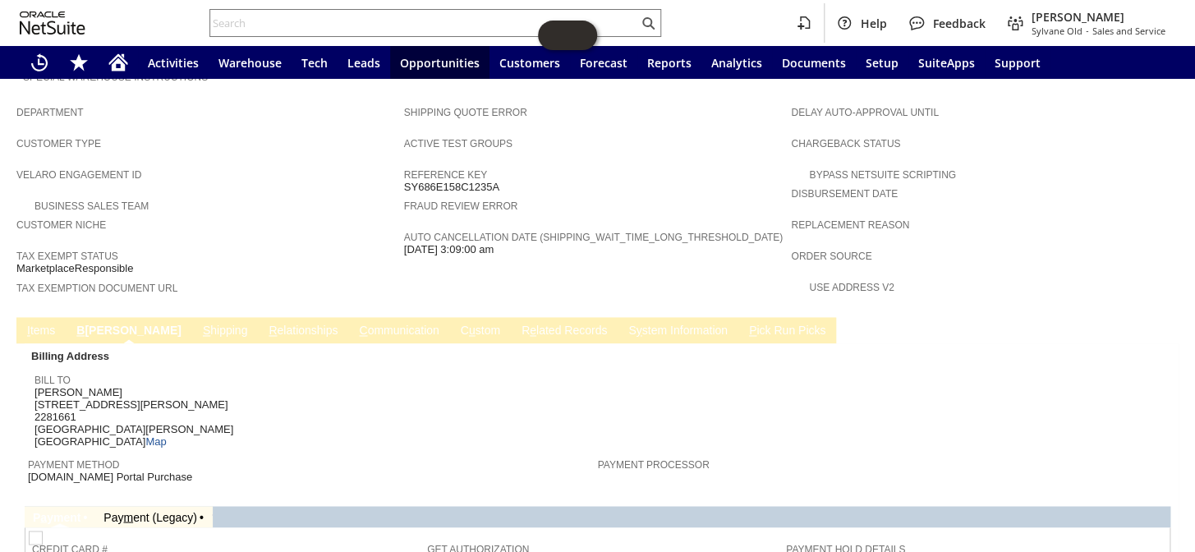
click at [199, 324] on link "S hipping" at bounding box center [225, 332] width 53 height 16
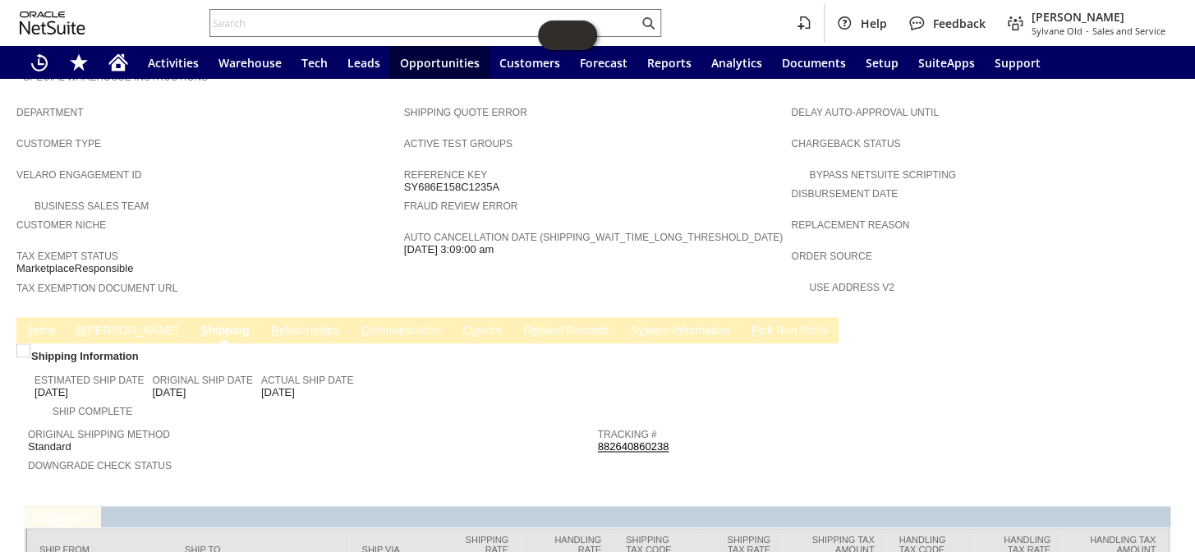
drag, startPoint x: 320, startPoint y: 341, endPoint x: 260, endPoint y: 337, distance: 60.0
click at [261, 369] on div "Actual Ship Date 7/9/2025" at bounding box center [307, 384] width 92 height 30
copy span "7/9/2025"
click at [558, 401] on div "Ship Complete" at bounding box center [315, 409] width 563 height 17
drag, startPoint x: 671, startPoint y: 387, endPoint x: 591, endPoint y: 387, distance: 79.6
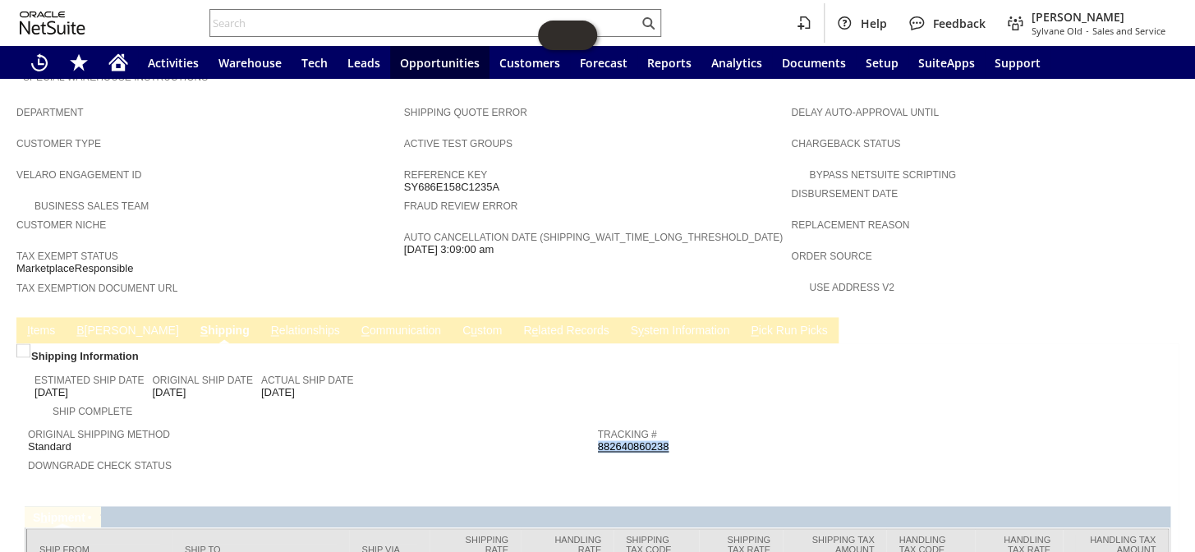
click at [598, 424] on div "Tracking # 882640860238" at bounding box center [879, 439] width 562 height 30
copy link "882640860238"
click at [436, 230] on td "Shipping Quote Error Active Test Groups Reference Key SY686E158C1235A Fraud Rev…" at bounding box center [598, 203] width 388 height 211
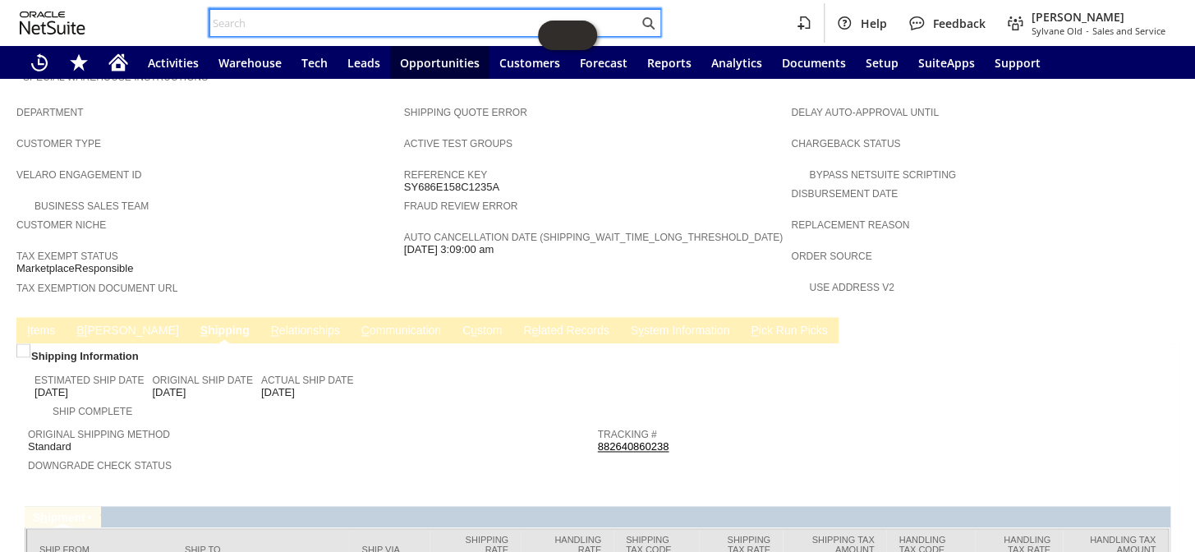
click at [286, 28] on input "text" at bounding box center [424, 23] width 428 height 20
paste input "111-3181250-9051444"
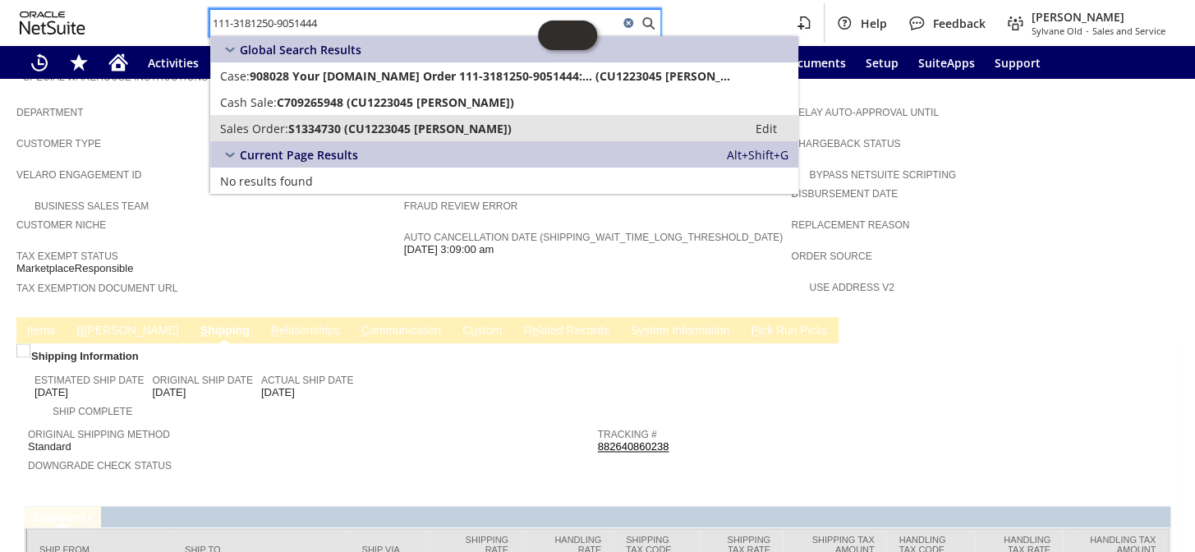
type input "111-3181250-9051444"
click at [344, 126] on span "S1334730 (CU1223045 Anatolii Stepchukk)" at bounding box center [399, 129] width 223 height 16
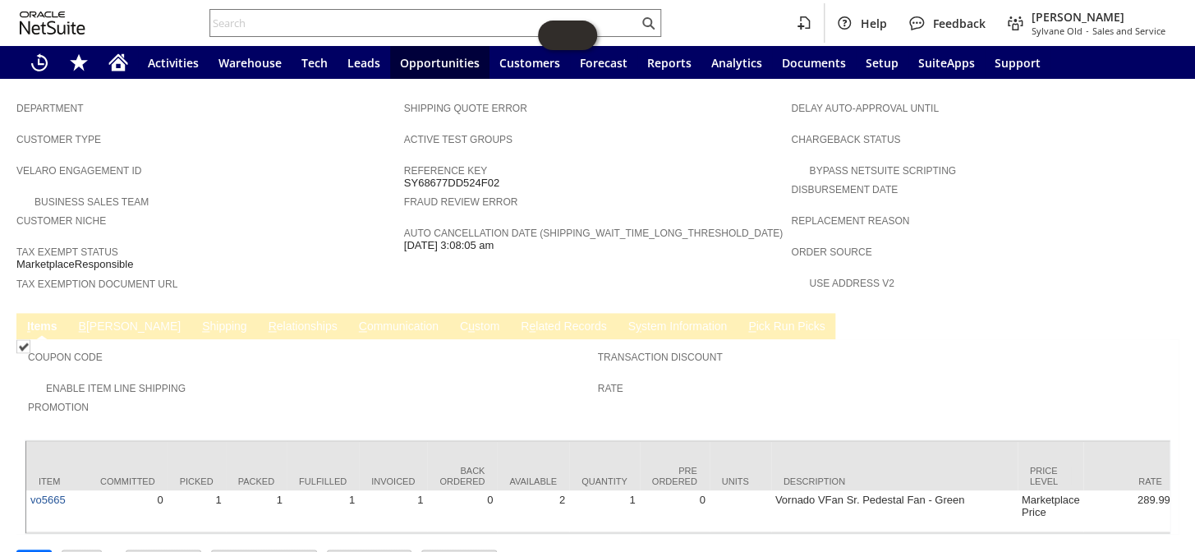
scroll to position [923, 0]
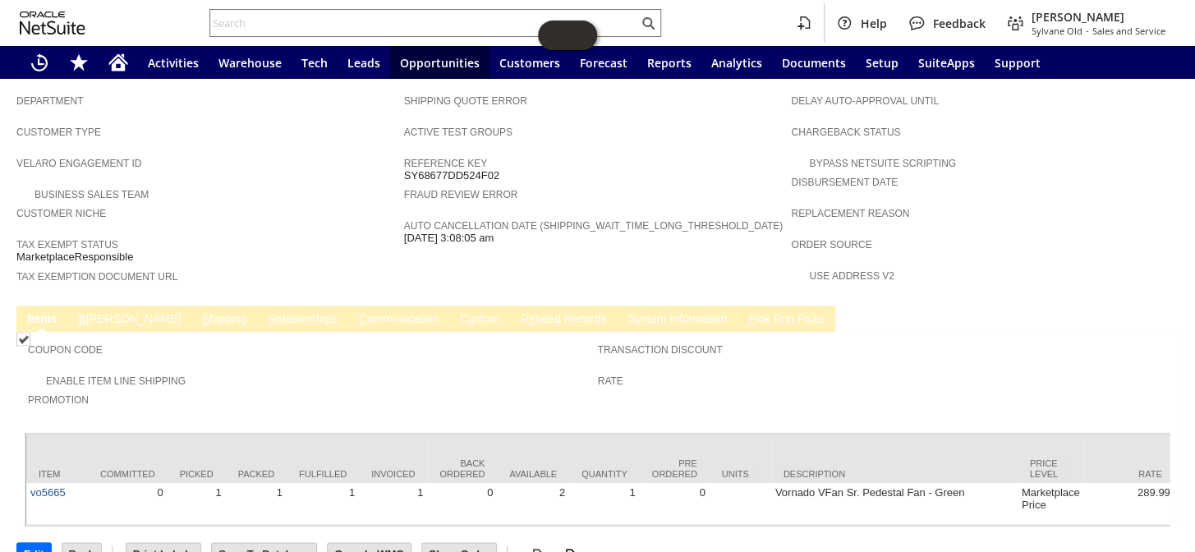
click at [198, 312] on link "S hipping" at bounding box center [224, 320] width 53 height 16
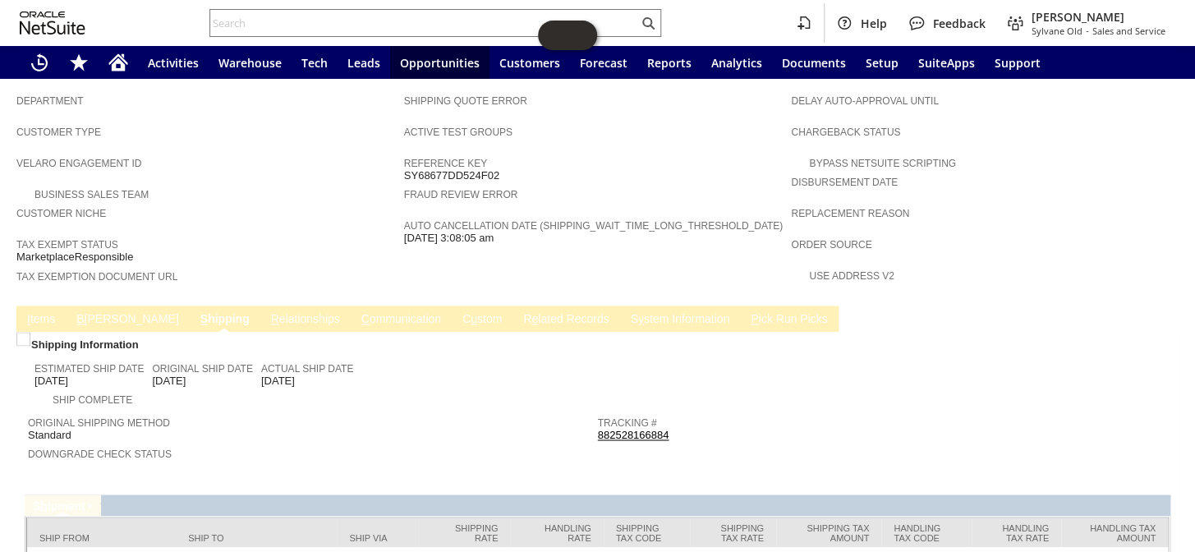
drag, startPoint x: 305, startPoint y: 324, endPoint x: 262, endPoint y: 324, distance: 42.7
click at [262, 358] on div "Actual Ship Date [DATE]" at bounding box center [307, 373] width 92 height 30
copy span "[DATE]"
drag, startPoint x: 678, startPoint y: 379, endPoint x: 594, endPoint y: 374, distance: 84.7
click at [598, 412] on div "Tracking # 882528166884" at bounding box center [879, 427] width 562 height 30
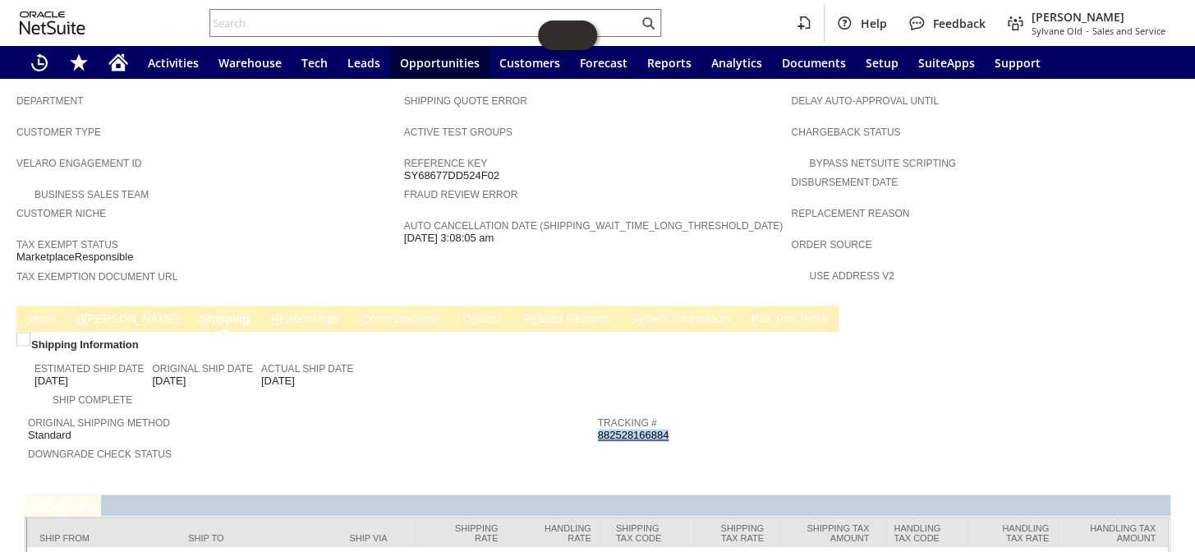
copy link "882528166884"
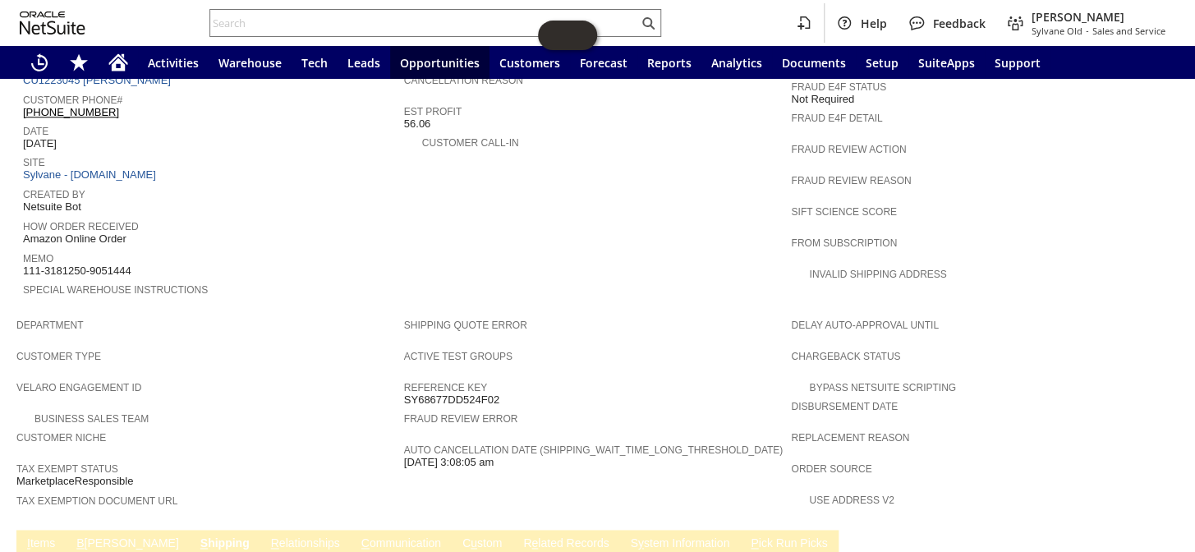
scroll to position [962, 0]
